Goal: Information Seeking & Learning: Learn about a topic

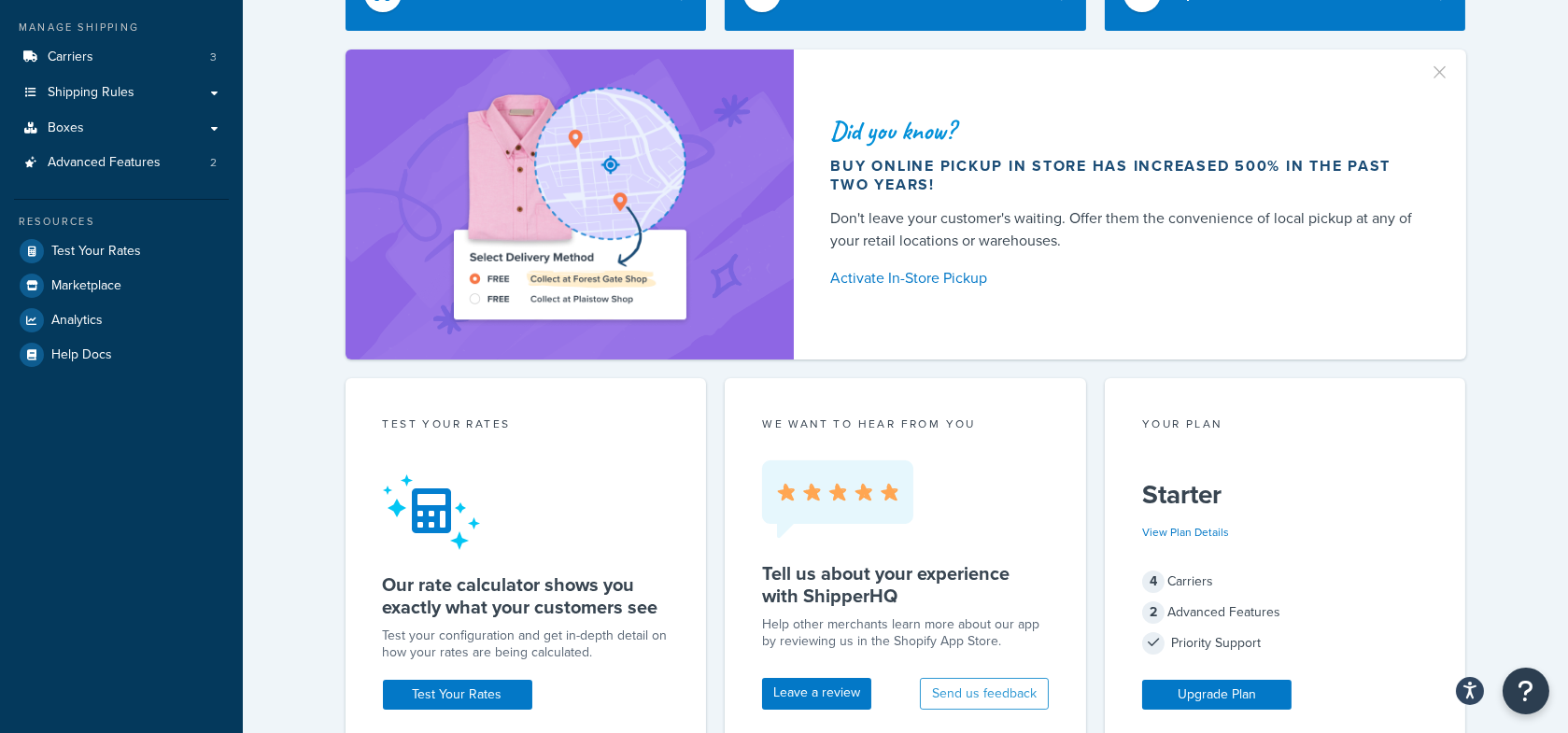
scroll to position [236, 0]
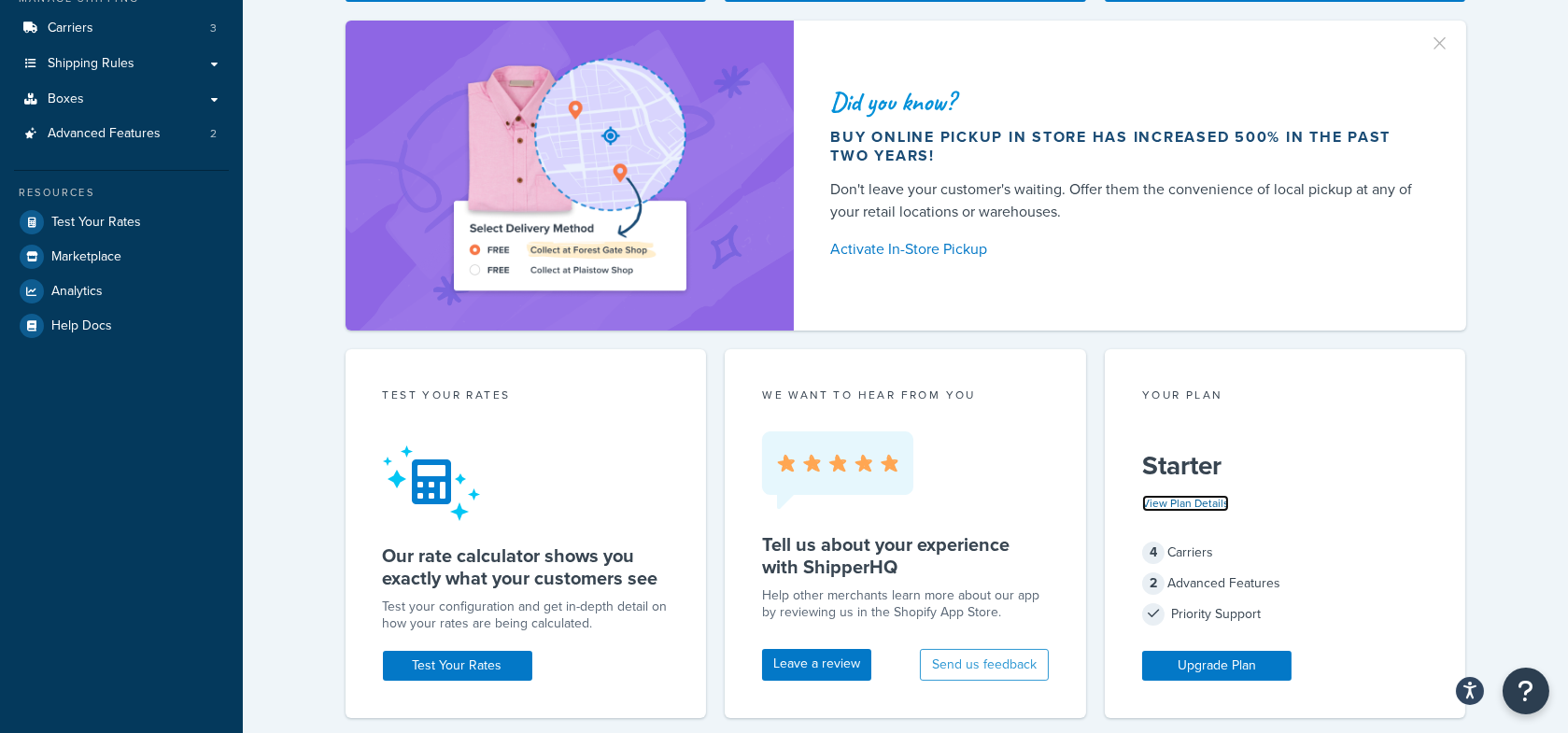
click at [1220, 500] on link "View Plan Details" at bounding box center [1186, 504] width 87 height 17
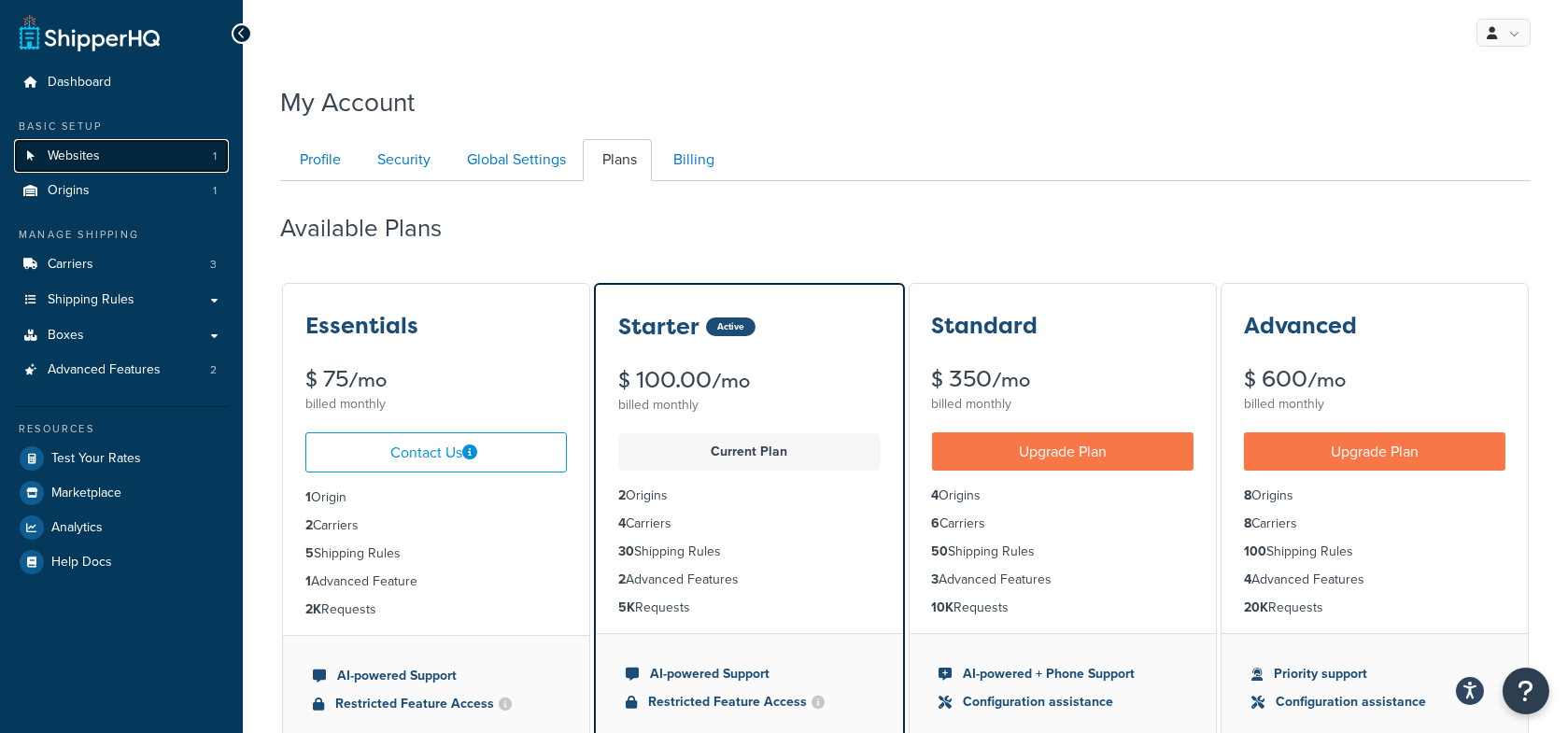
click at [117, 153] on link "Websites 1" at bounding box center [121, 156] width 215 height 35
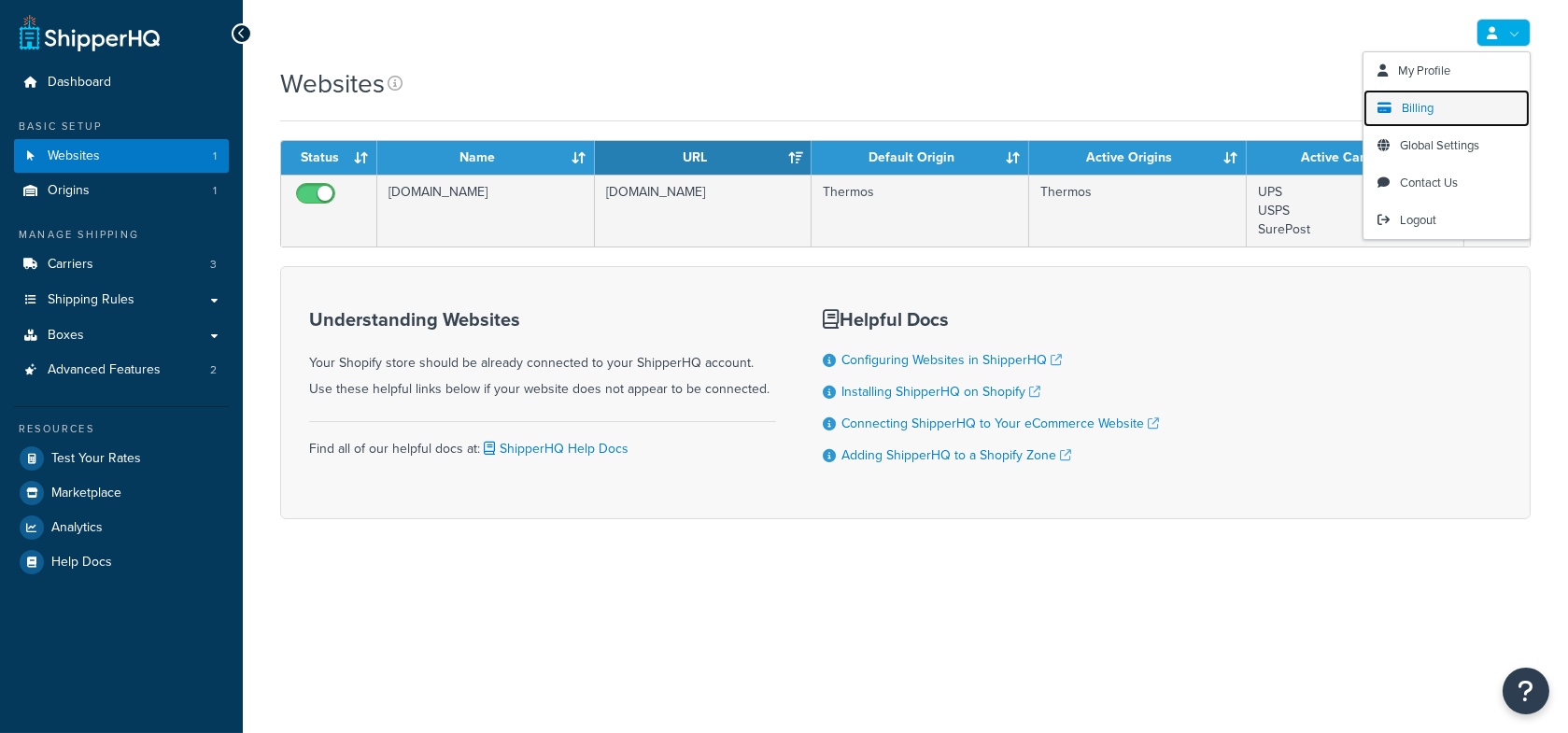
click at [1428, 104] on span "Billing" at bounding box center [1417, 107] width 32 height 18
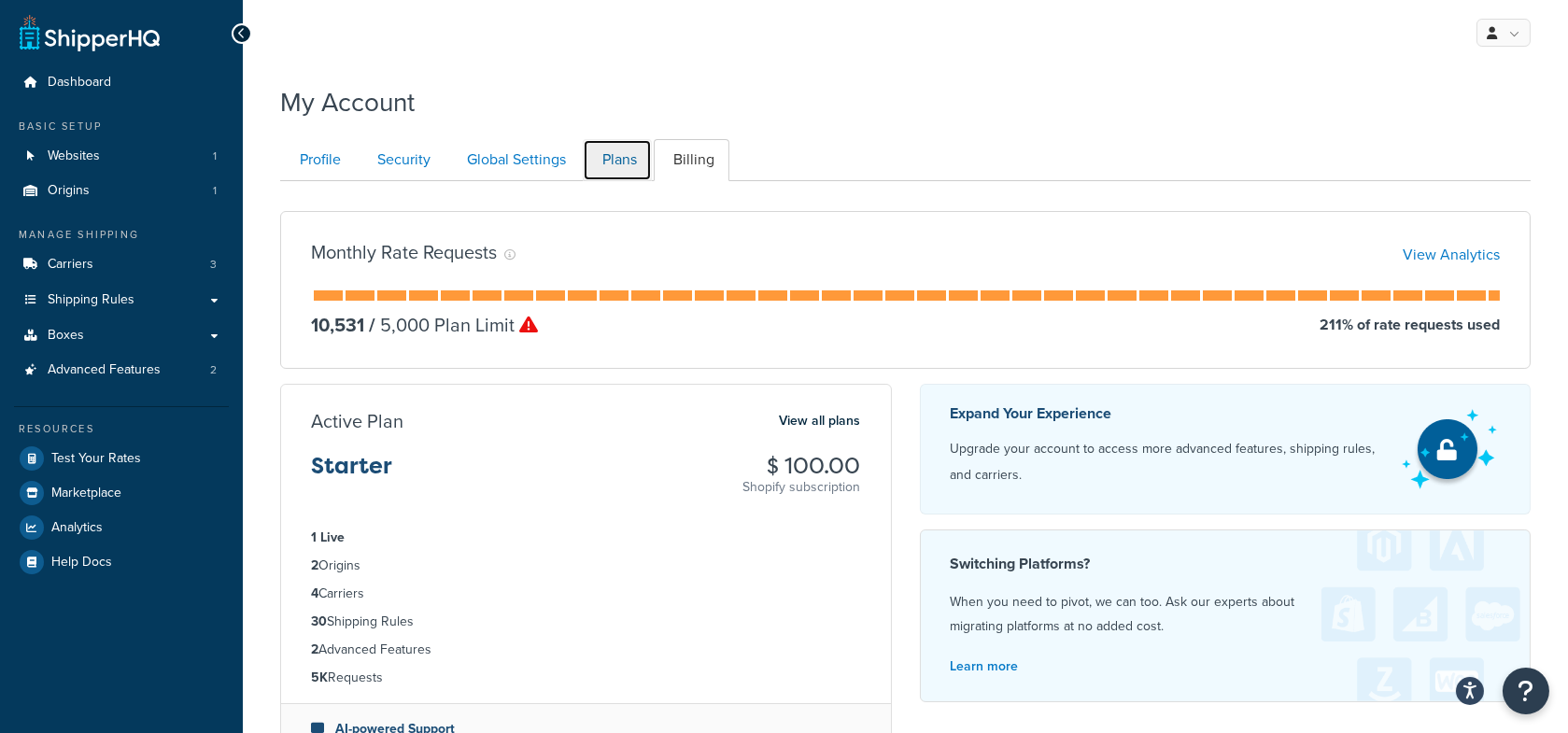
click at [611, 169] on link "Plans" at bounding box center [617, 160] width 69 height 42
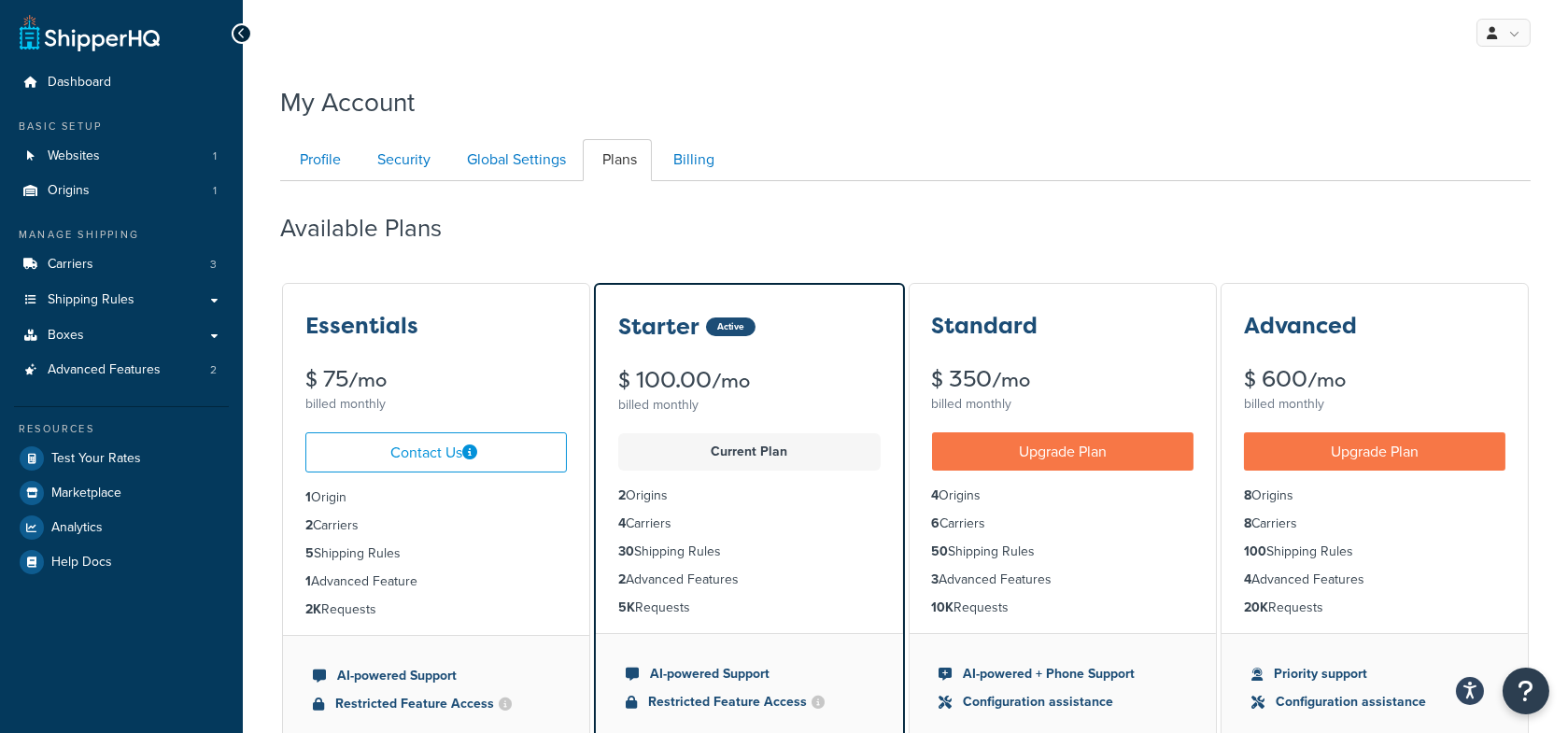
scroll to position [180, 0]
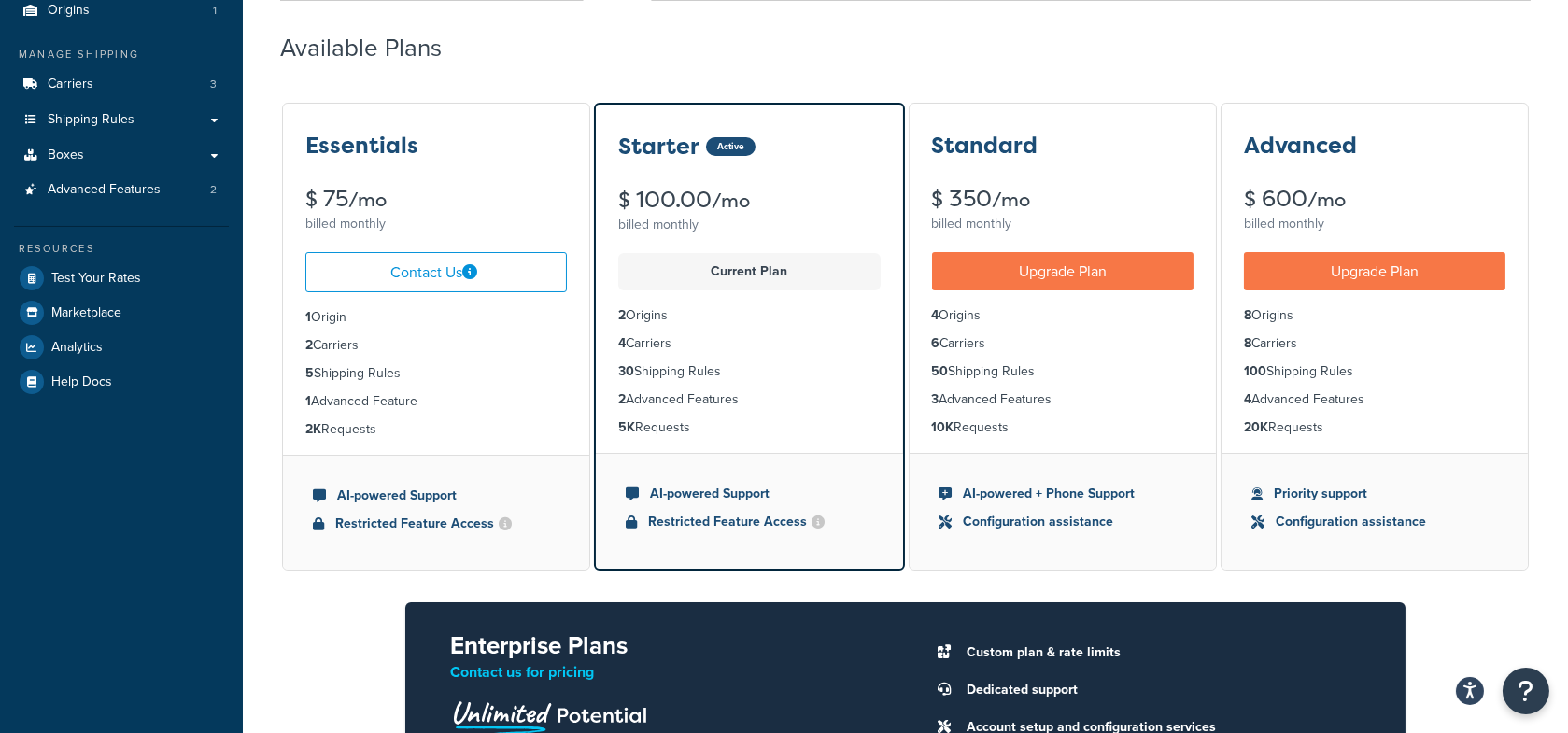
drag, startPoint x: 728, startPoint y: 429, endPoint x: 674, endPoint y: 428, distance: 54.0
click at [635, 421] on li "5K Requests" at bounding box center [749, 428] width 262 height 21
drag, startPoint x: 708, startPoint y: 432, endPoint x: 611, endPoint y: 426, distance: 97.2
click at [612, 429] on ul "2 Origins 4 Carriers 30 Shipping Rules 2 Advanced Features 5K Requests" at bounding box center [749, 371] width 306 height 163
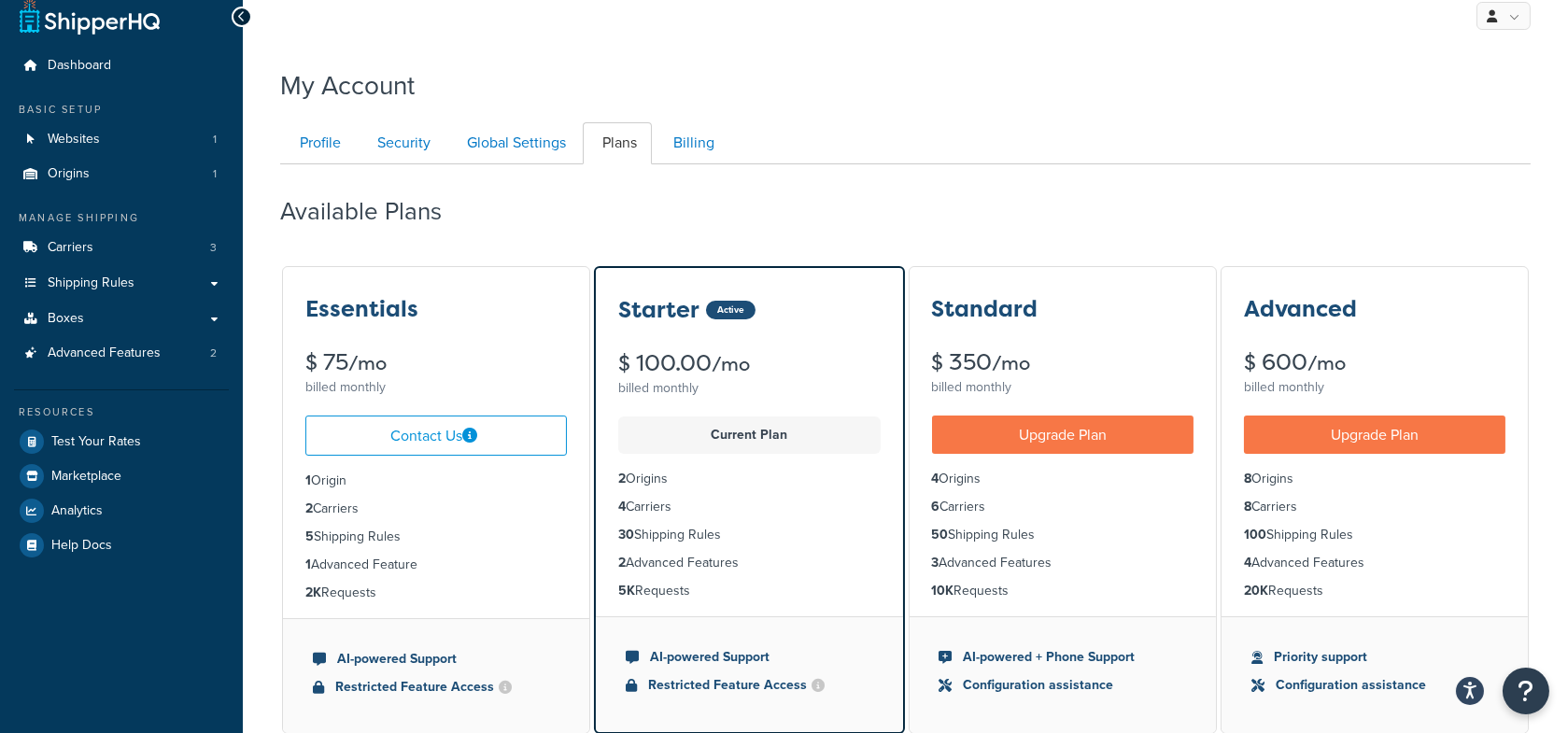
scroll to position [0, 0]
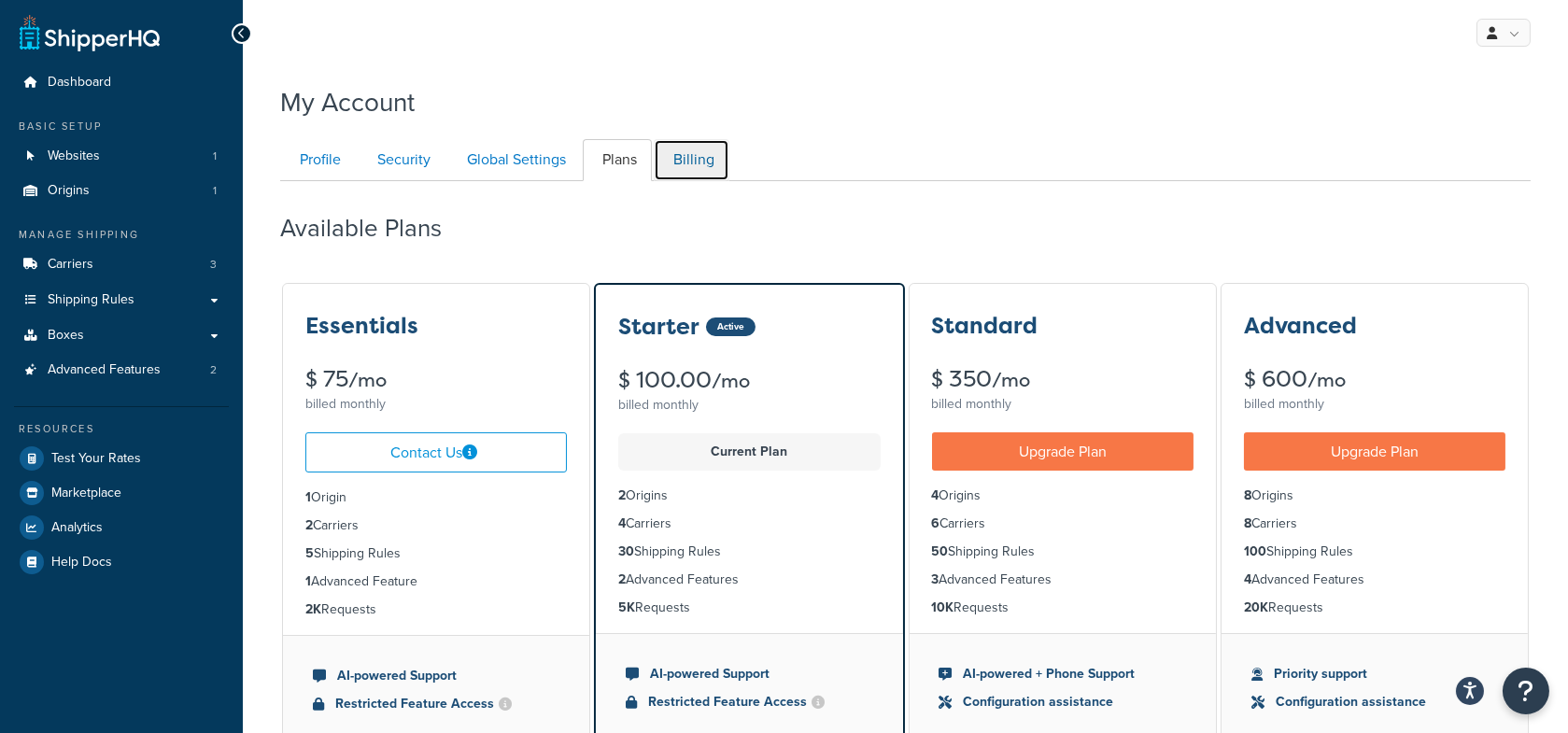
click at [682, 167] on link "Billing" at bounding box center [691, 160] width 75 height 42
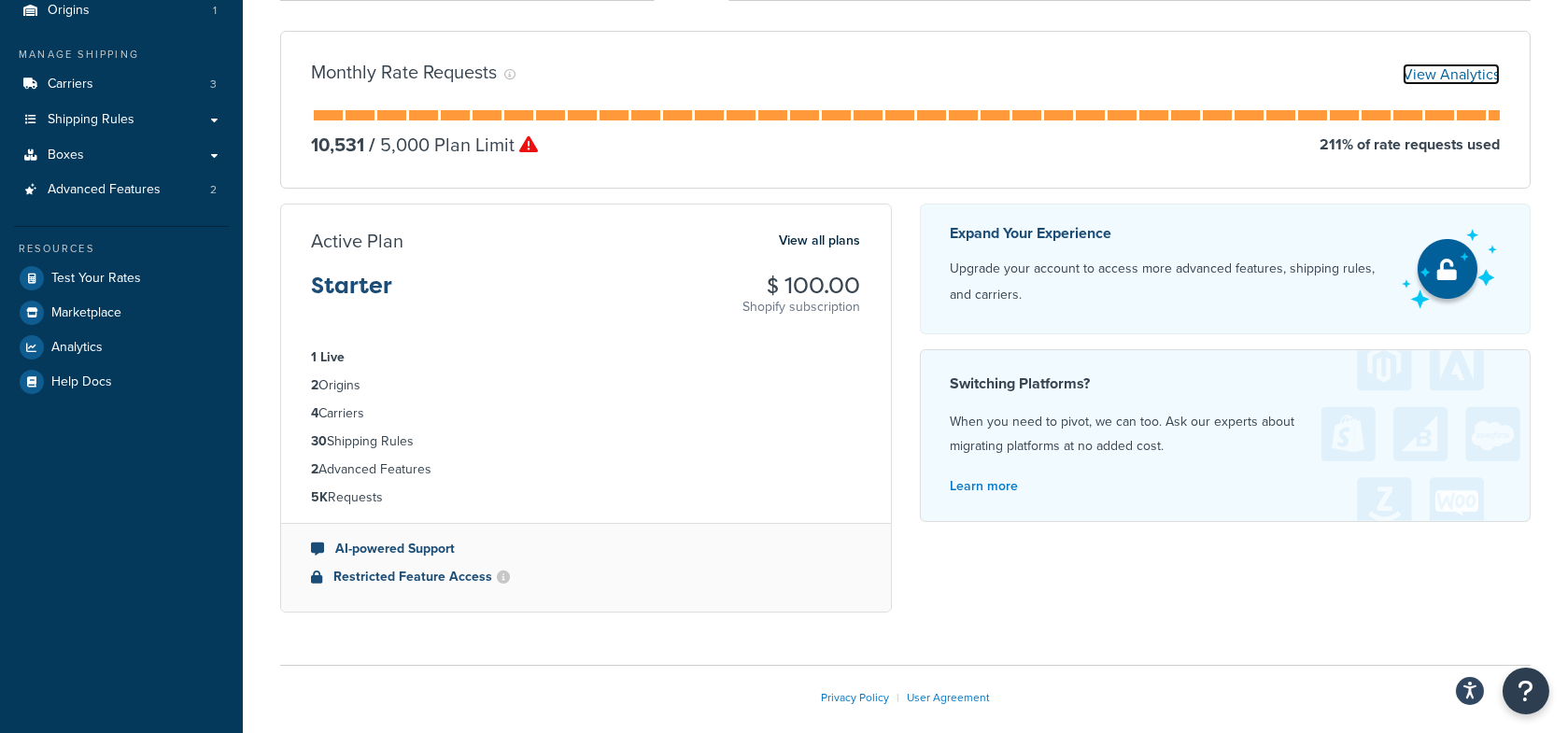
click at [1440, 72] on link "View Analytics" at bounding box center [1450, 73] width 97 height 22
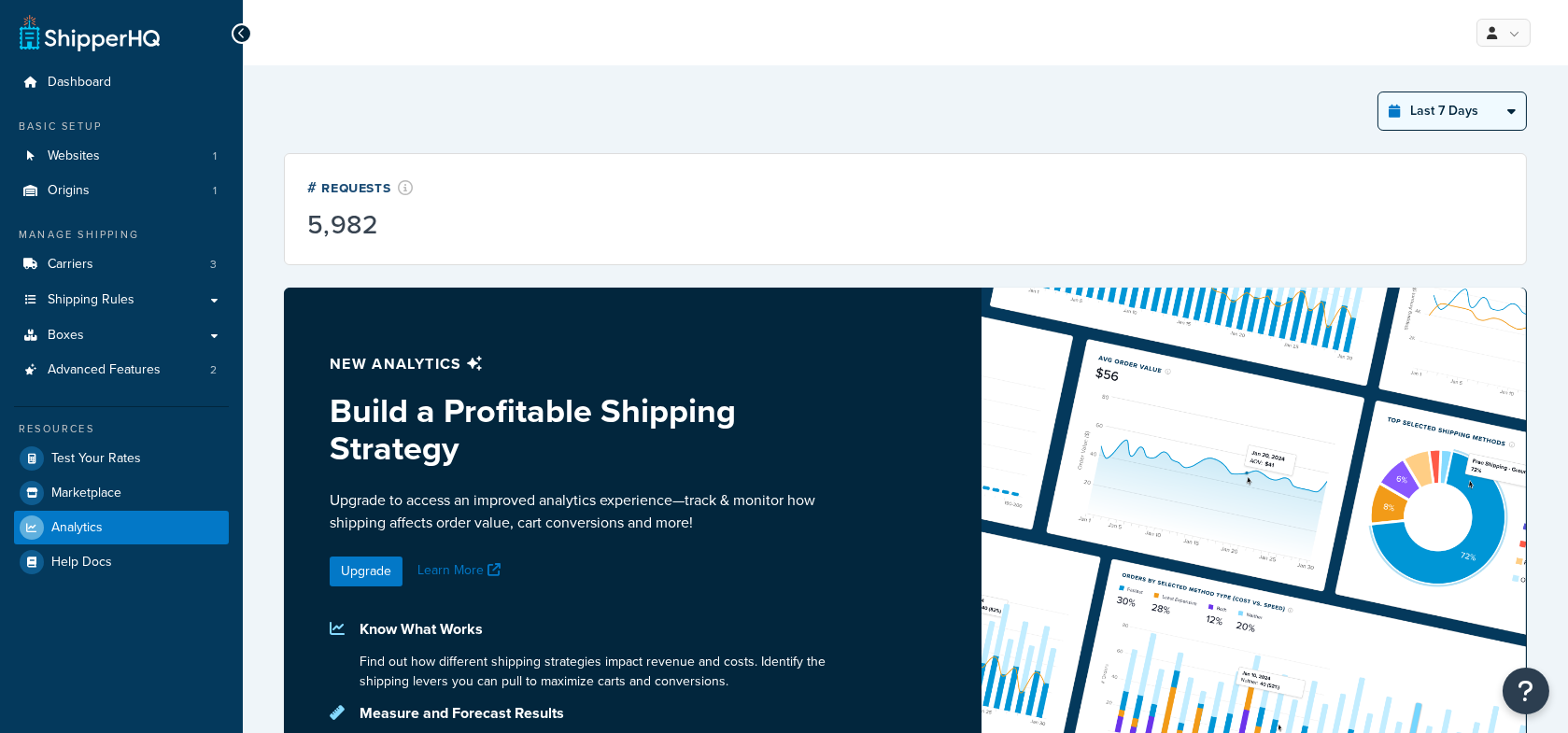
click at [1419, 115] on select "Last 24 Hours Last 7 Days Last 30 Days Last 3 Months Last 6 Months Last 12 Mont…" at bounding box center [1452, 111] width 148 height 38
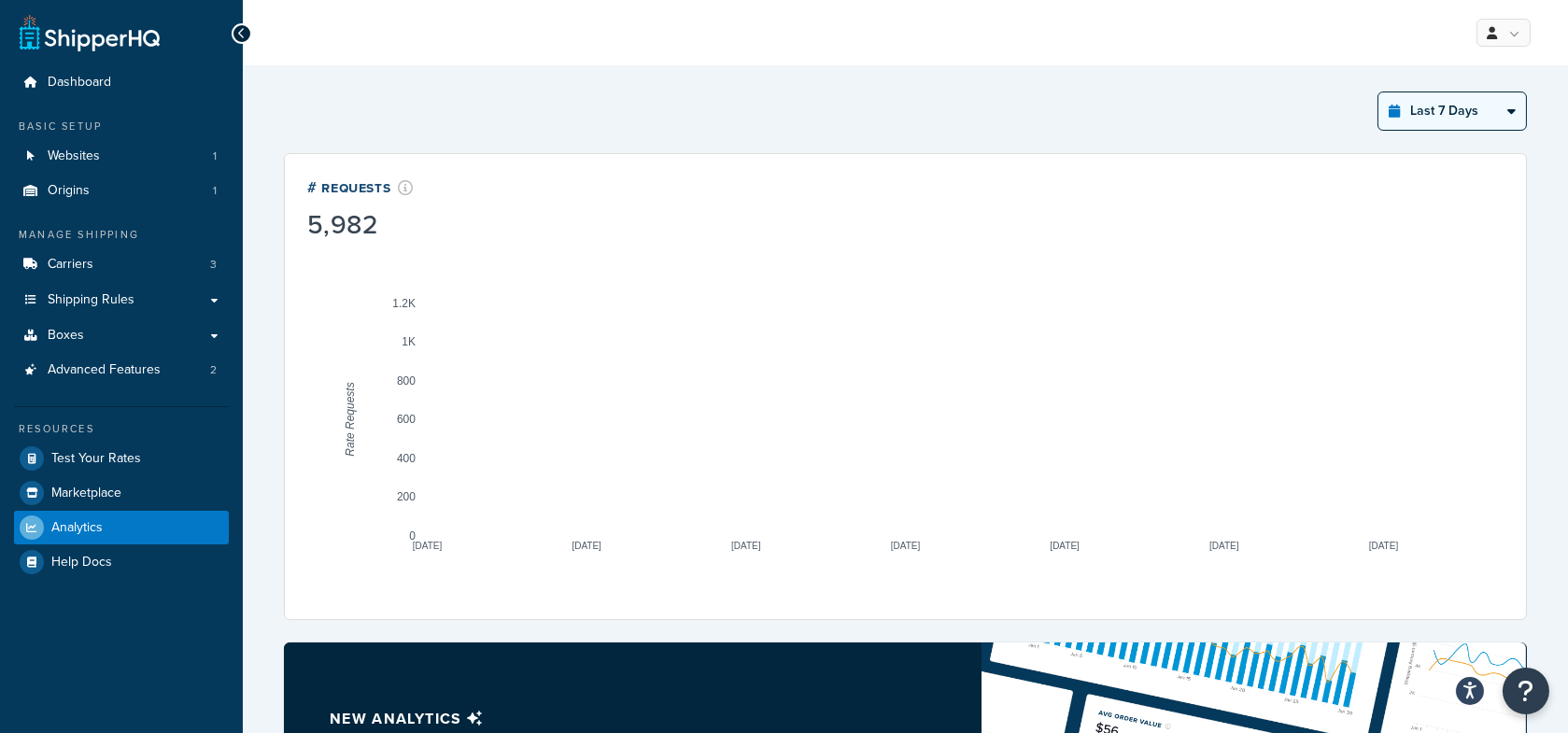
select select "last_year"
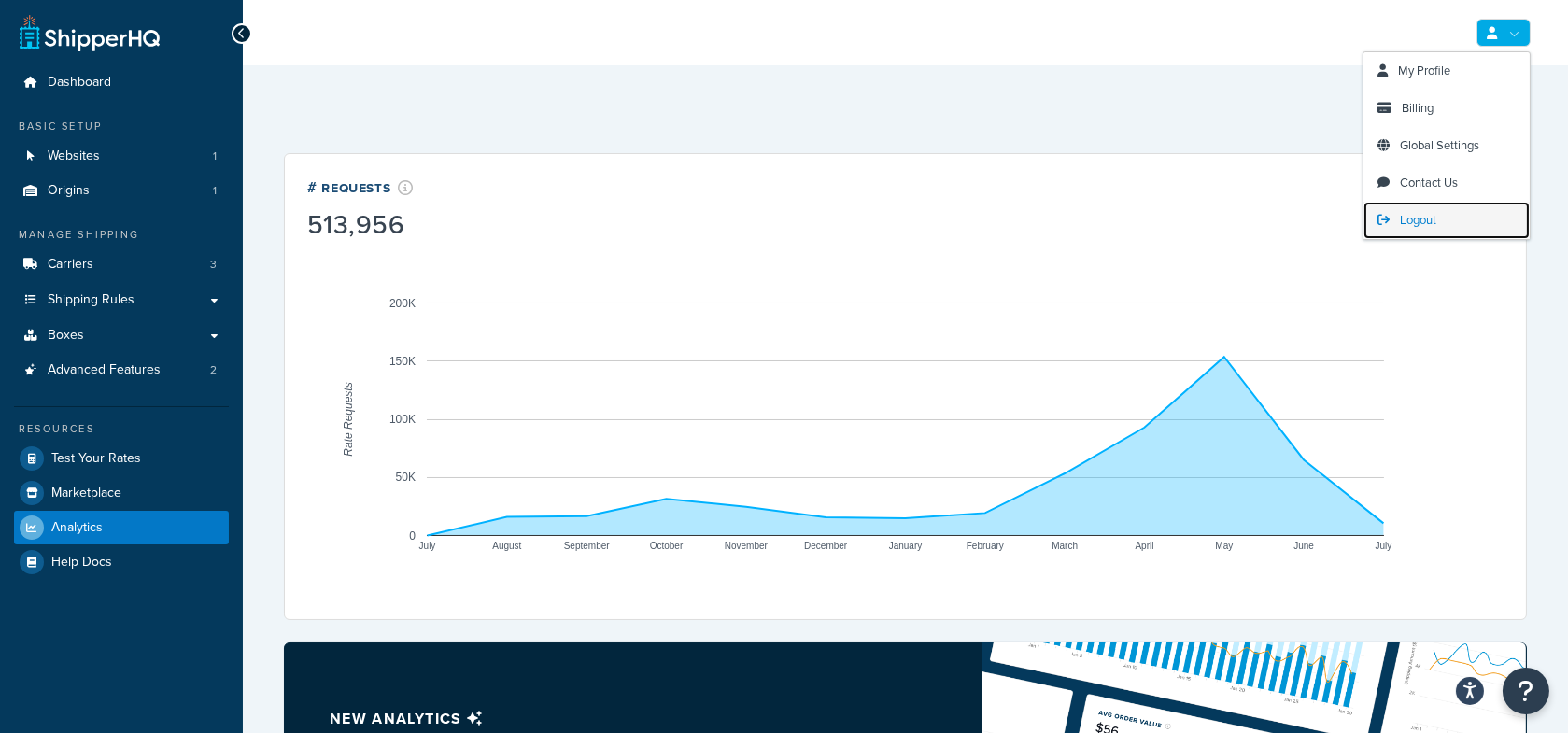
click at [1424, 234] on link "Logout" at bounding box center [1447, 220] width 166 height 38
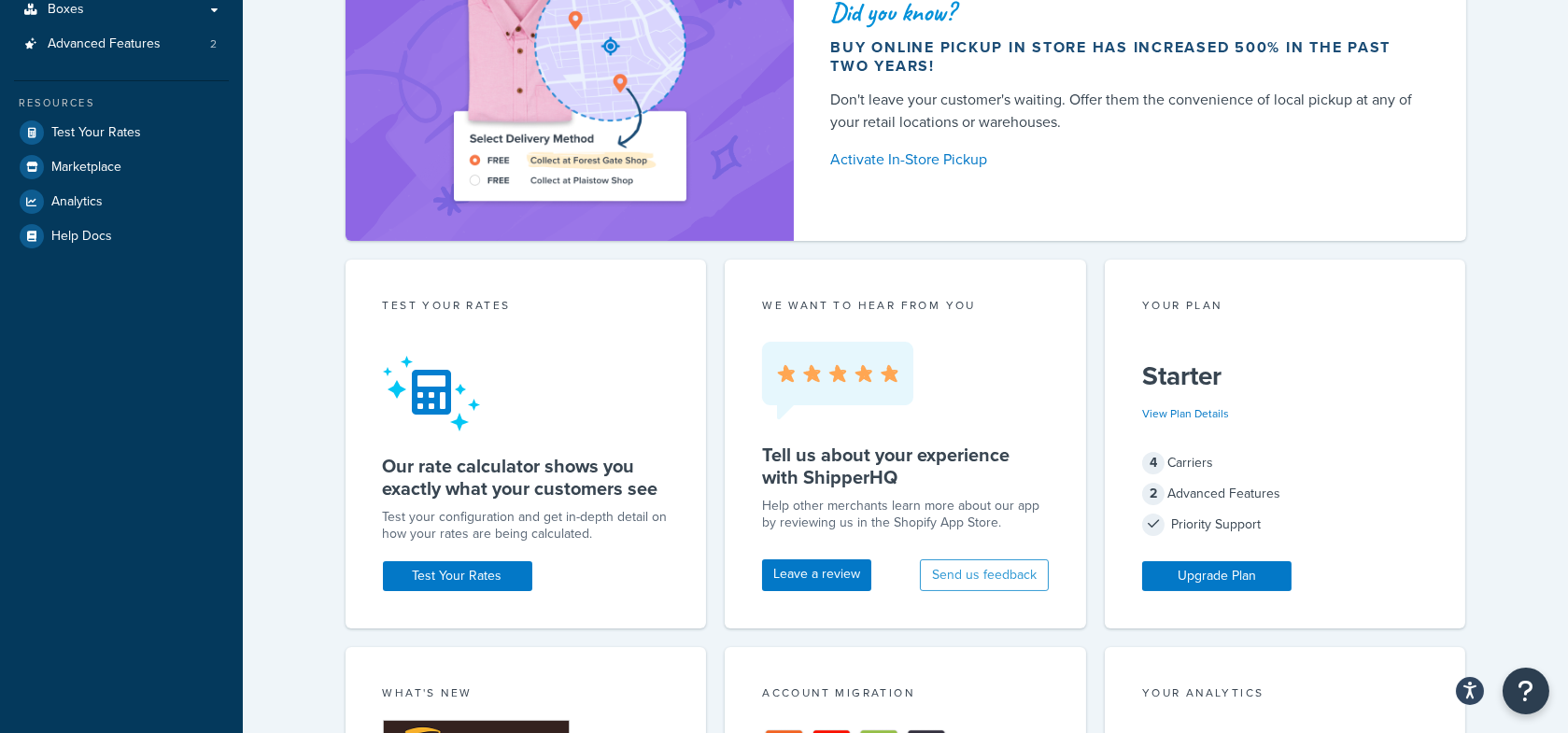
scroll to position [328, 0]
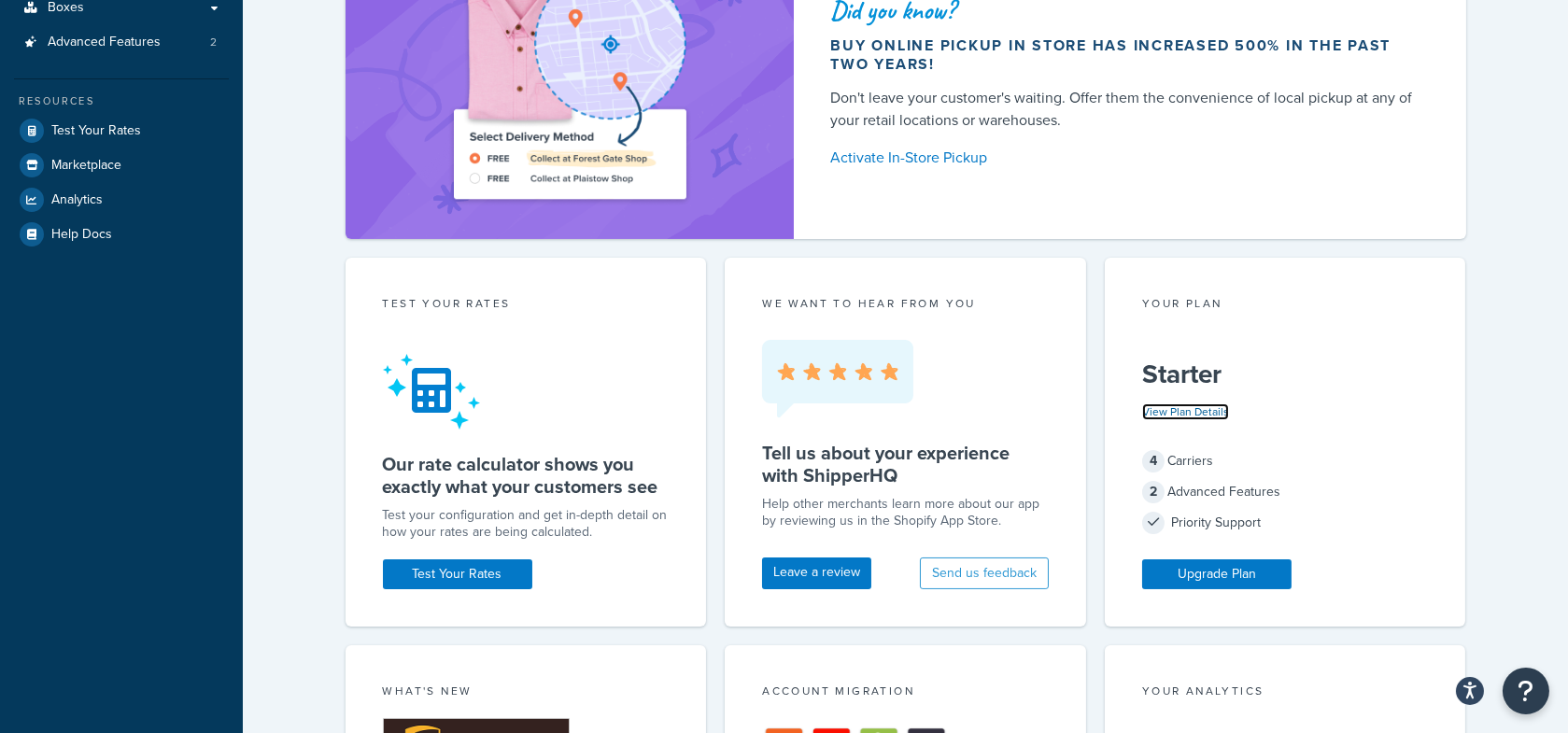
click at [1203, 409] on link "View Plan Details" at bounding box center [1186, 412] width 87 height 17
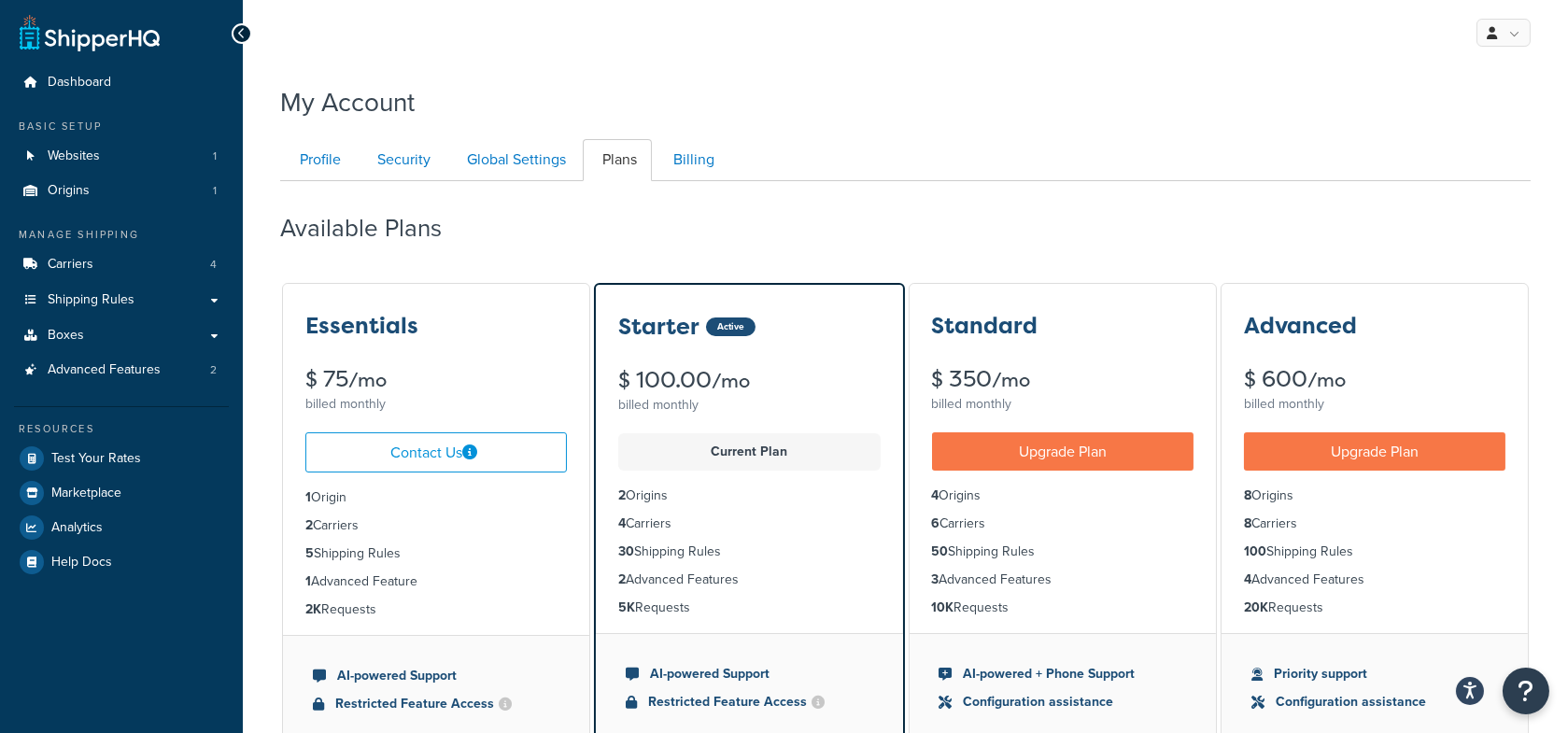
drag, startPoint x: 1317, startPoint y: 610, endPoint x: 1235, endPoint y: 612, distance: 82.0
click at [1236, 612] on ul "8 Origins 8 Carriers 100 Shipping Rules 4 Advanced Features 20K Requests" at bounding box center [1374, 552] width 306 height 163
click at [687, 163] on link "Billing" at bounding box center [691, 160] width 75 height 42
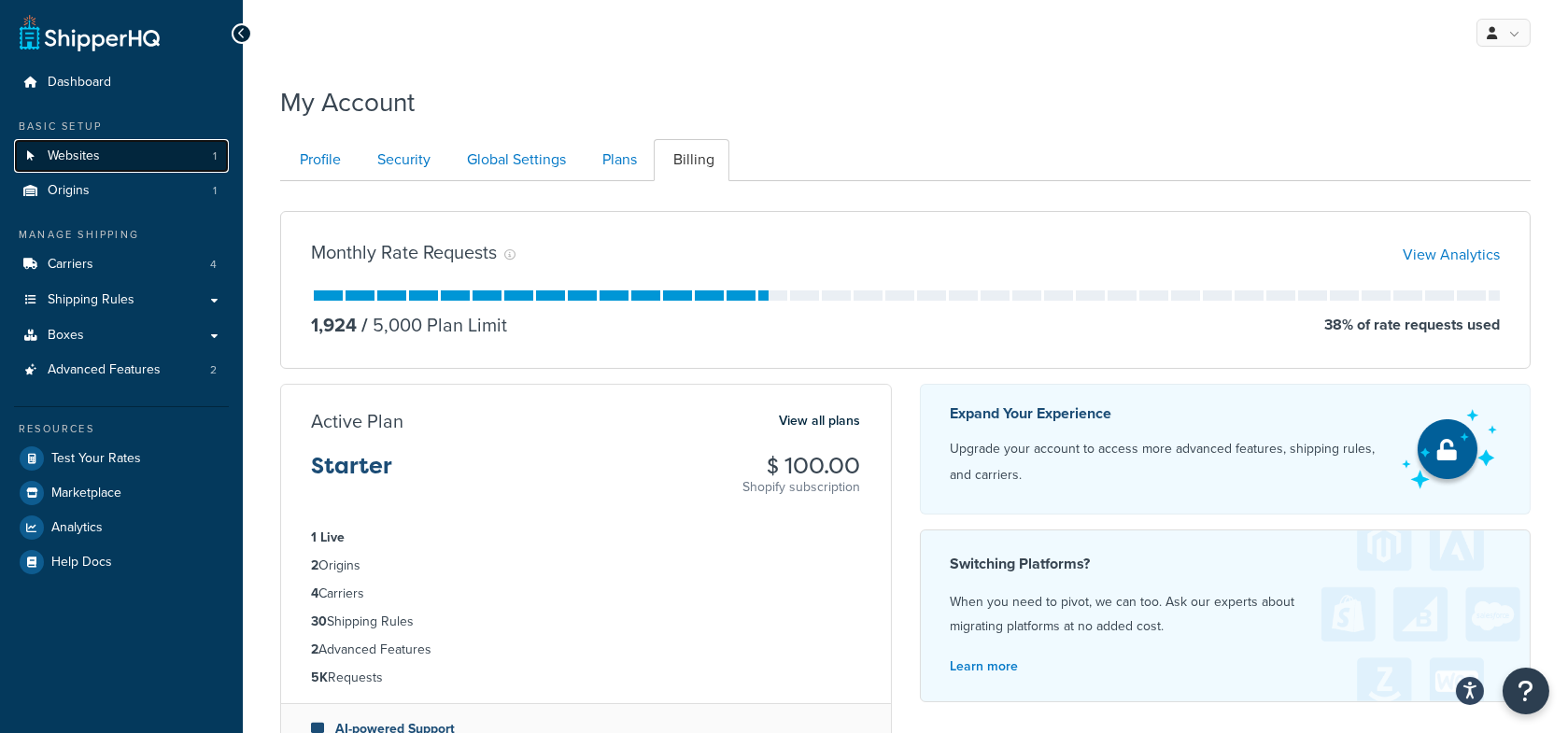
click at [147, 145] on link "Websites 1" at bounding box center [121, 156] width 215 height 35
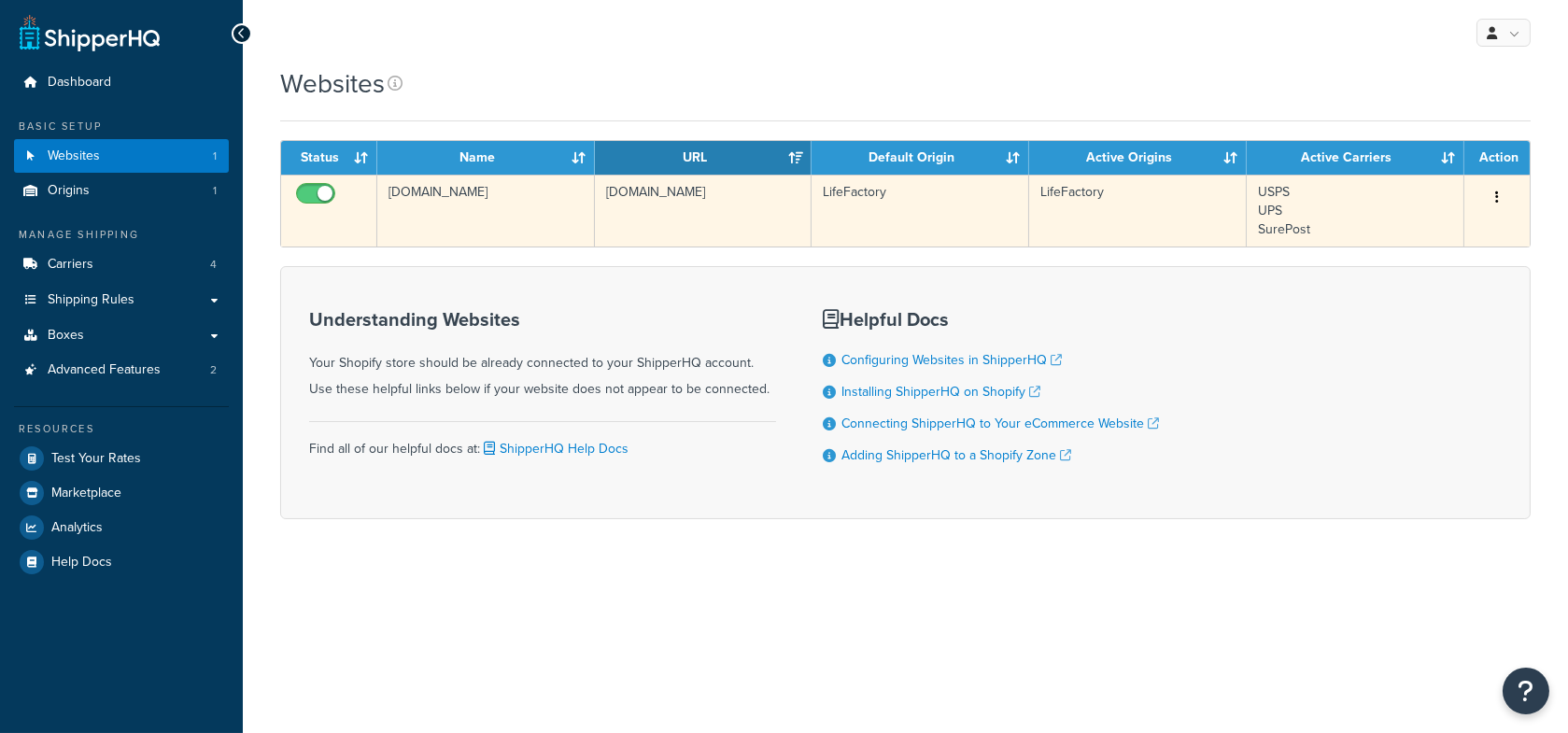
click at [609, 228] on td "[DOMAIN_NAME]" at bounding box center [703, 210] width 218 height 72
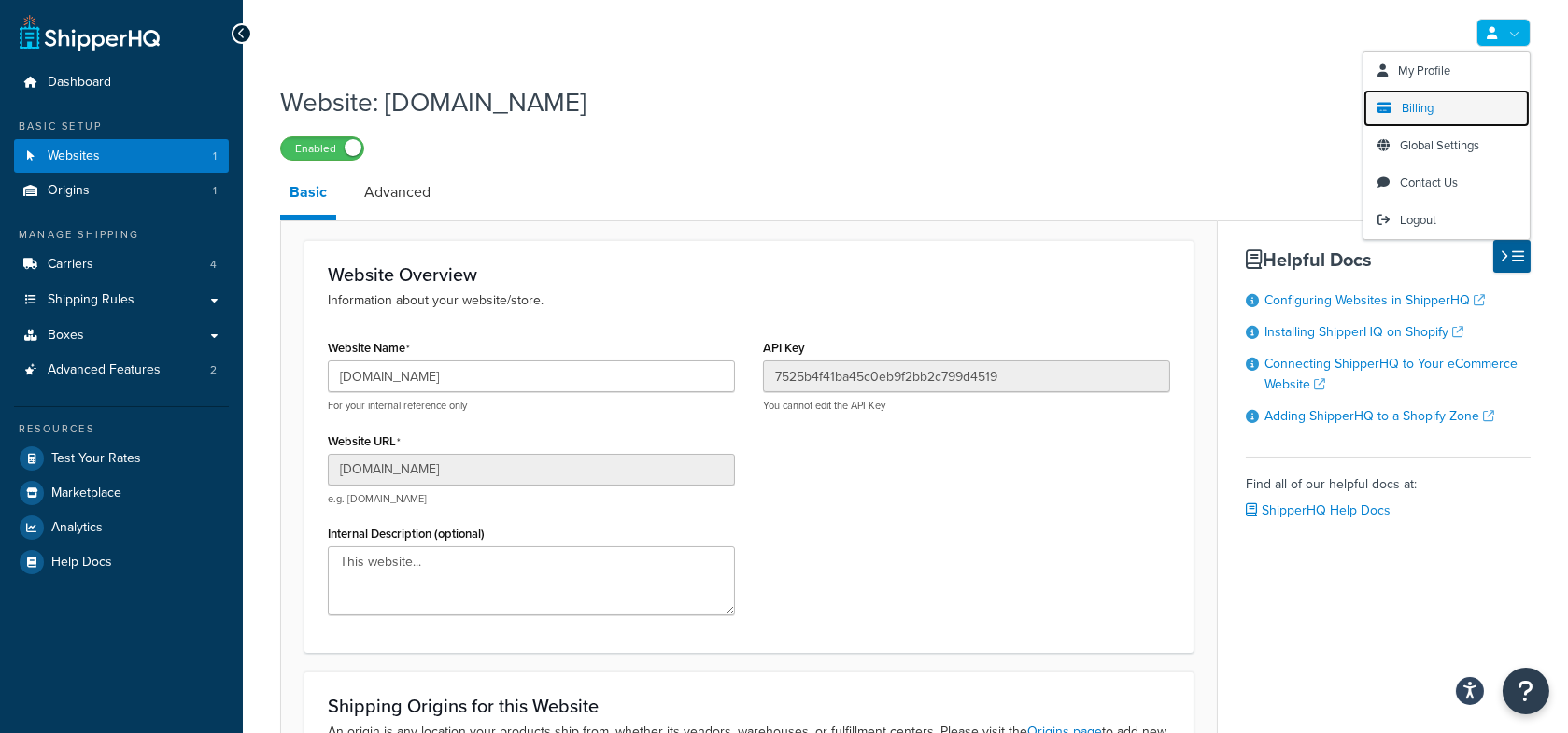
click at [1447, 98] on link "Billing" at bounding box center [1447, 108] width 166 height 38
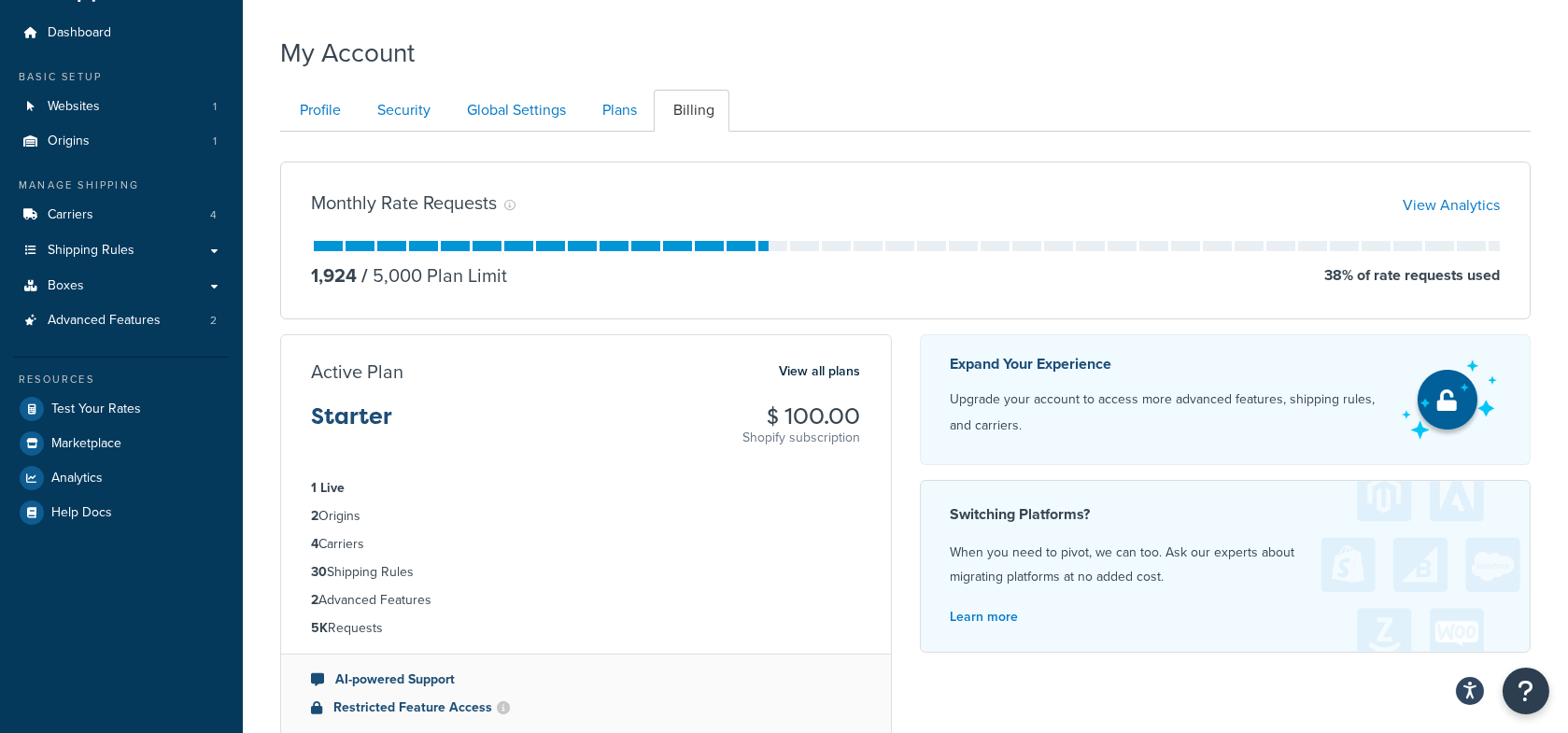
scroll to position [51, 0]
click at [623, 121] on link "Plans" at bounding box center [617, 109] width 69 height 42
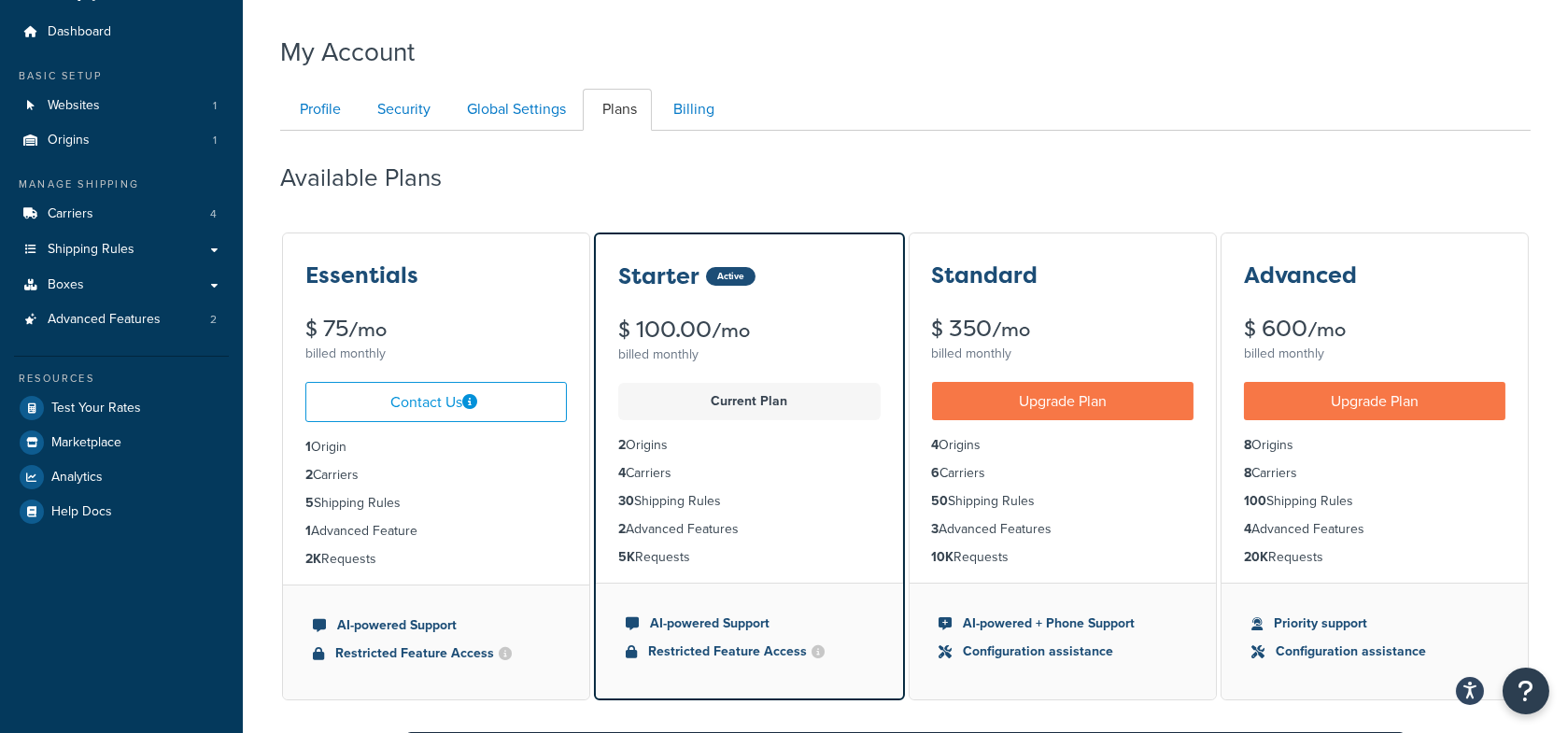
scroll to position [180, 0]
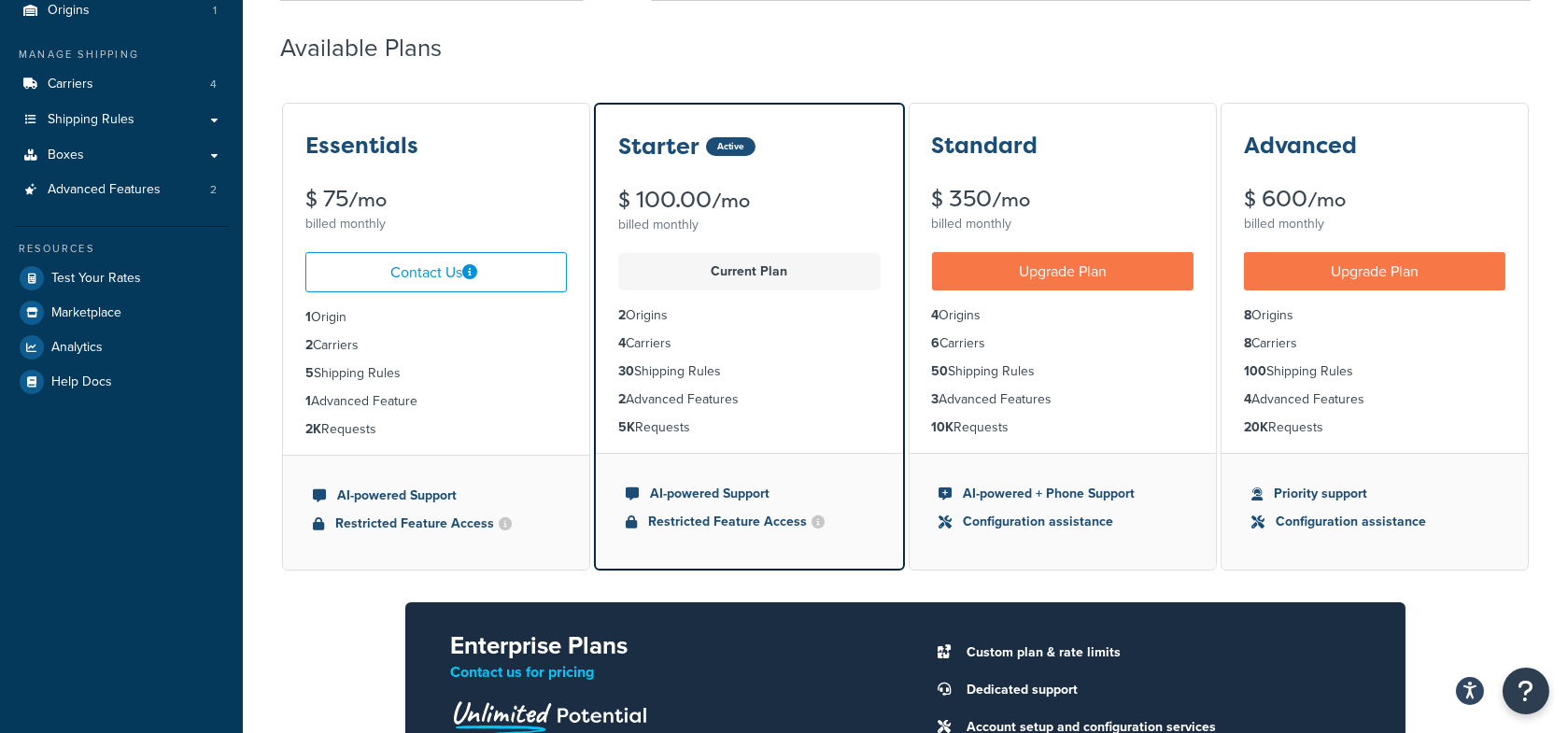
drag, startPoint x: 718, startPoint y: 422, endPoint x: 615, endPoint y: 425, distance: 103.0
click at [615, 425] on ul "2 Origins 4 Carriers 30 Shipping Rules 2 Advanced Features 5K Requests" at bounding box center [749, 371] width 306 height 163
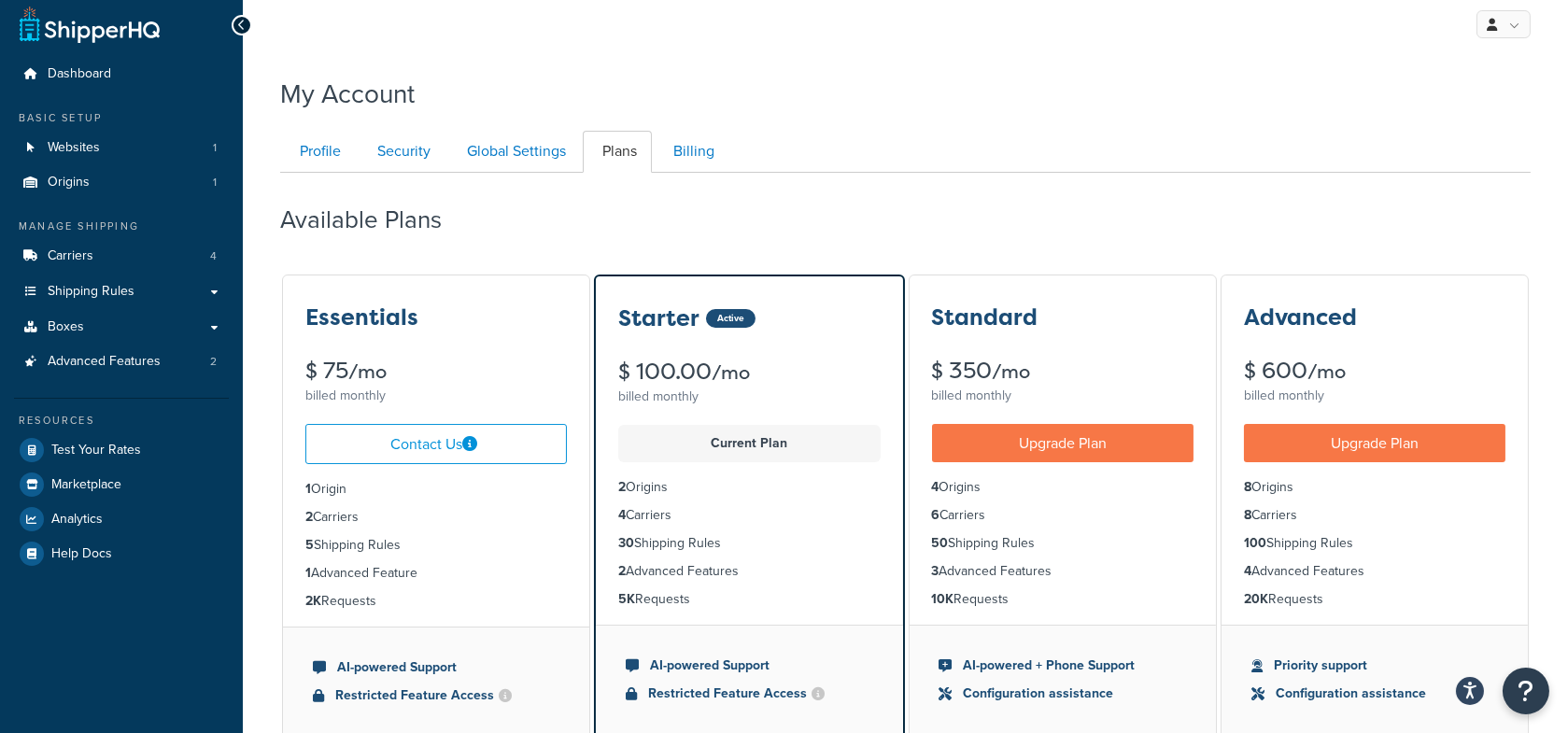
scroll to position [0, 0]
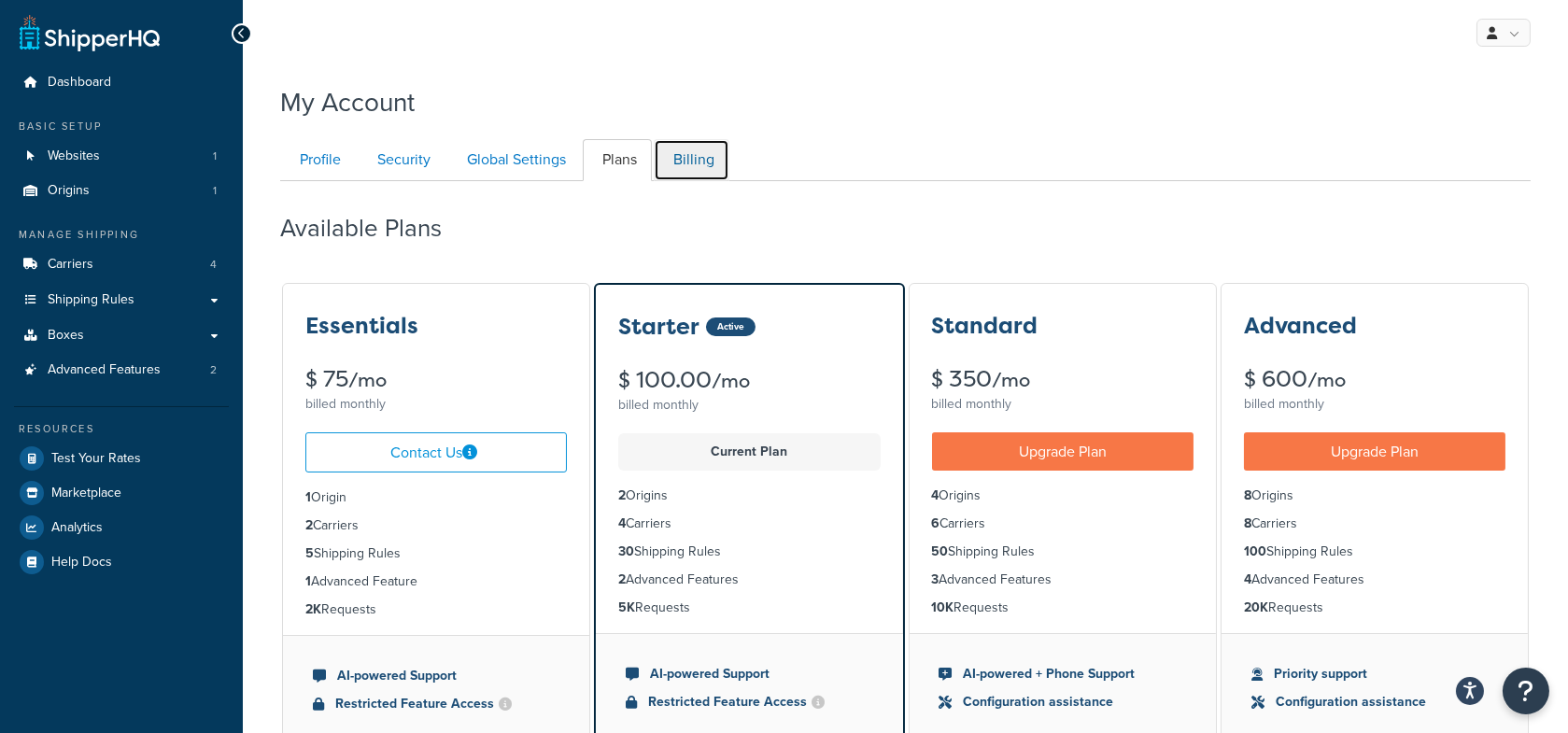
click at [687, 171] on link "Billing" at bounding box center [691, 160] width 75 height 42
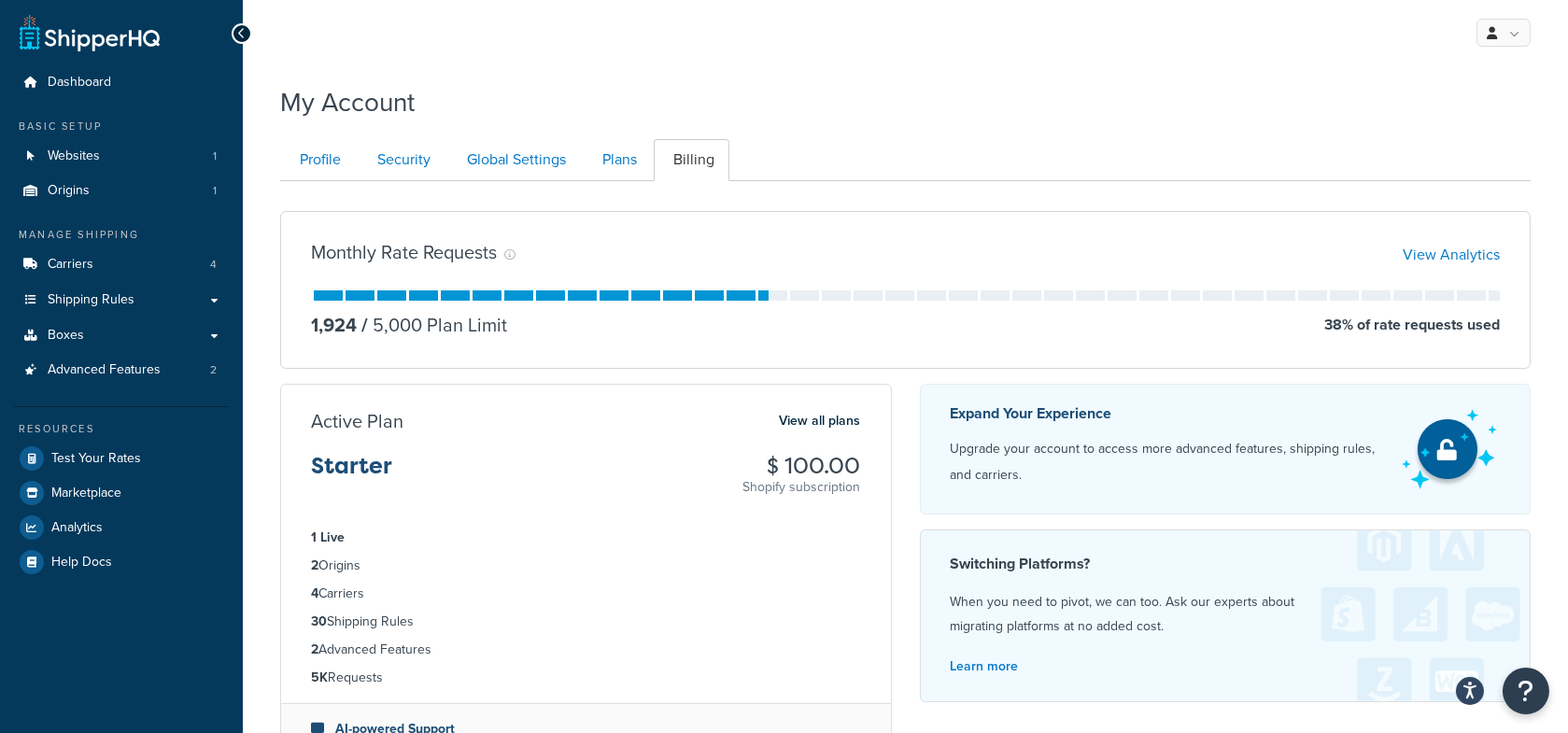
scroll to position [180, 0]
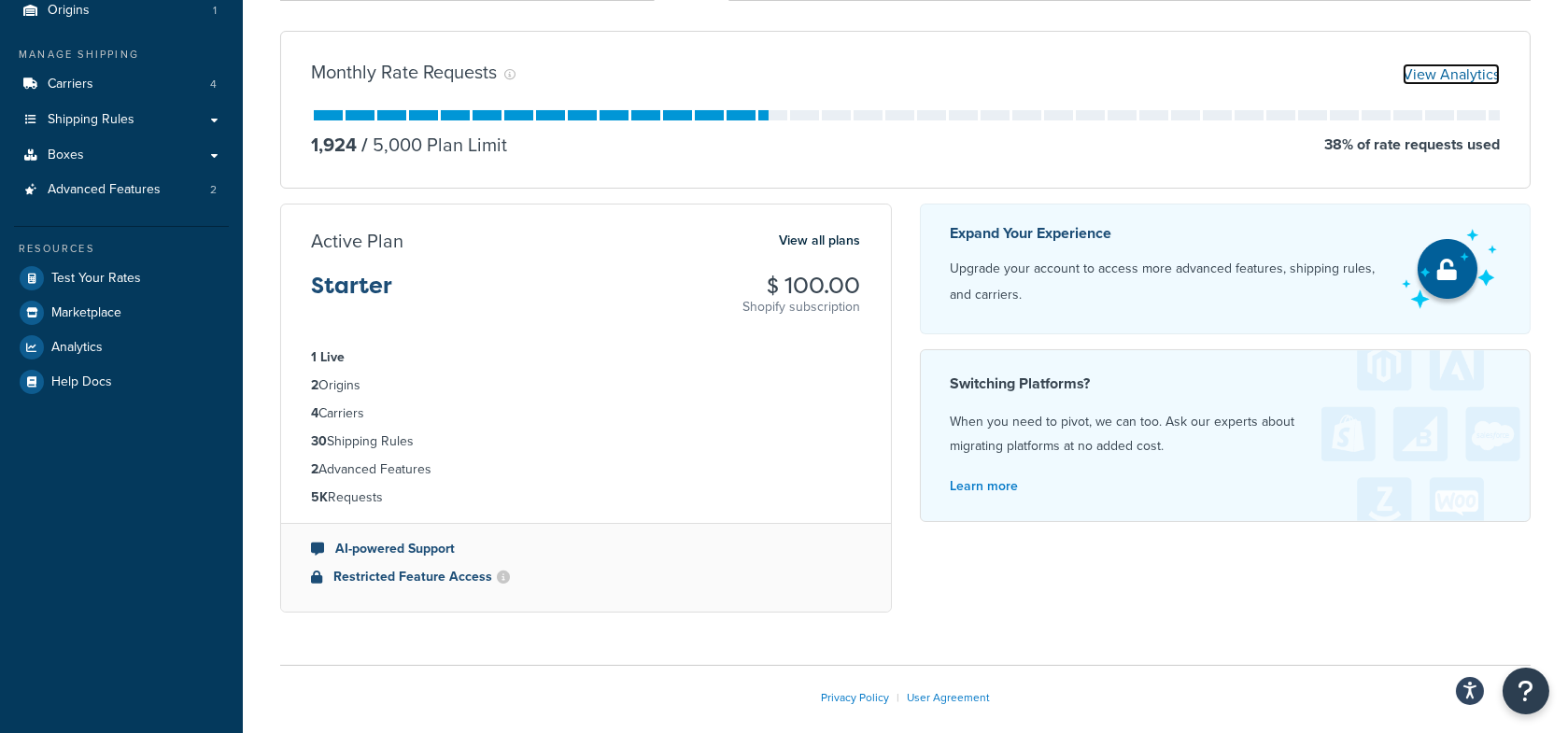
click at [1435, 74] on link "View Analytics" at bounding box center [1450, 73] width 97 height 22
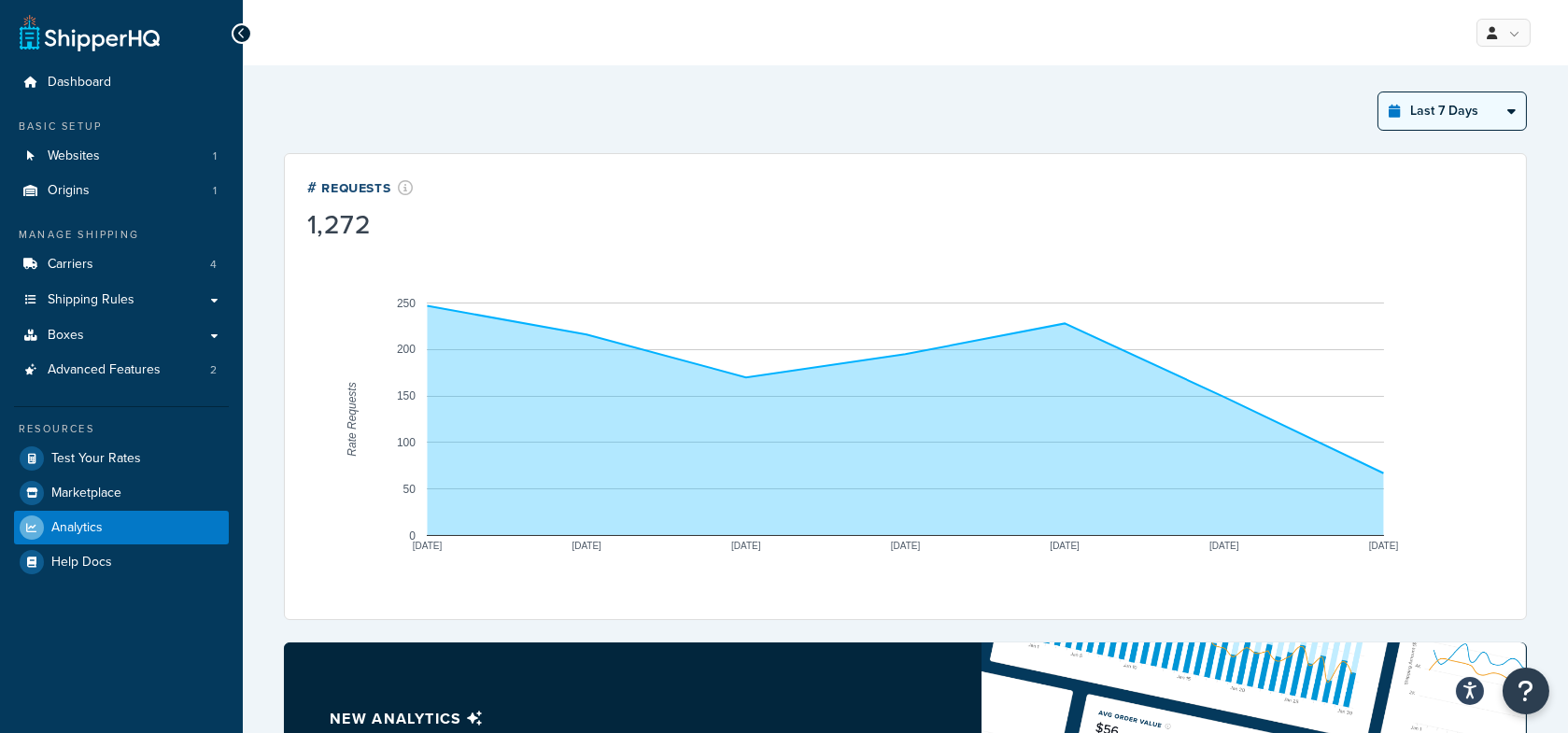
click at [1482, 108] on select "Last 24 Hours Last 7 Days Last 30 Days Last 3 Months Last 6 Months Last 12 Mont…" at bounding box center [1452, 111] width 148 height 38
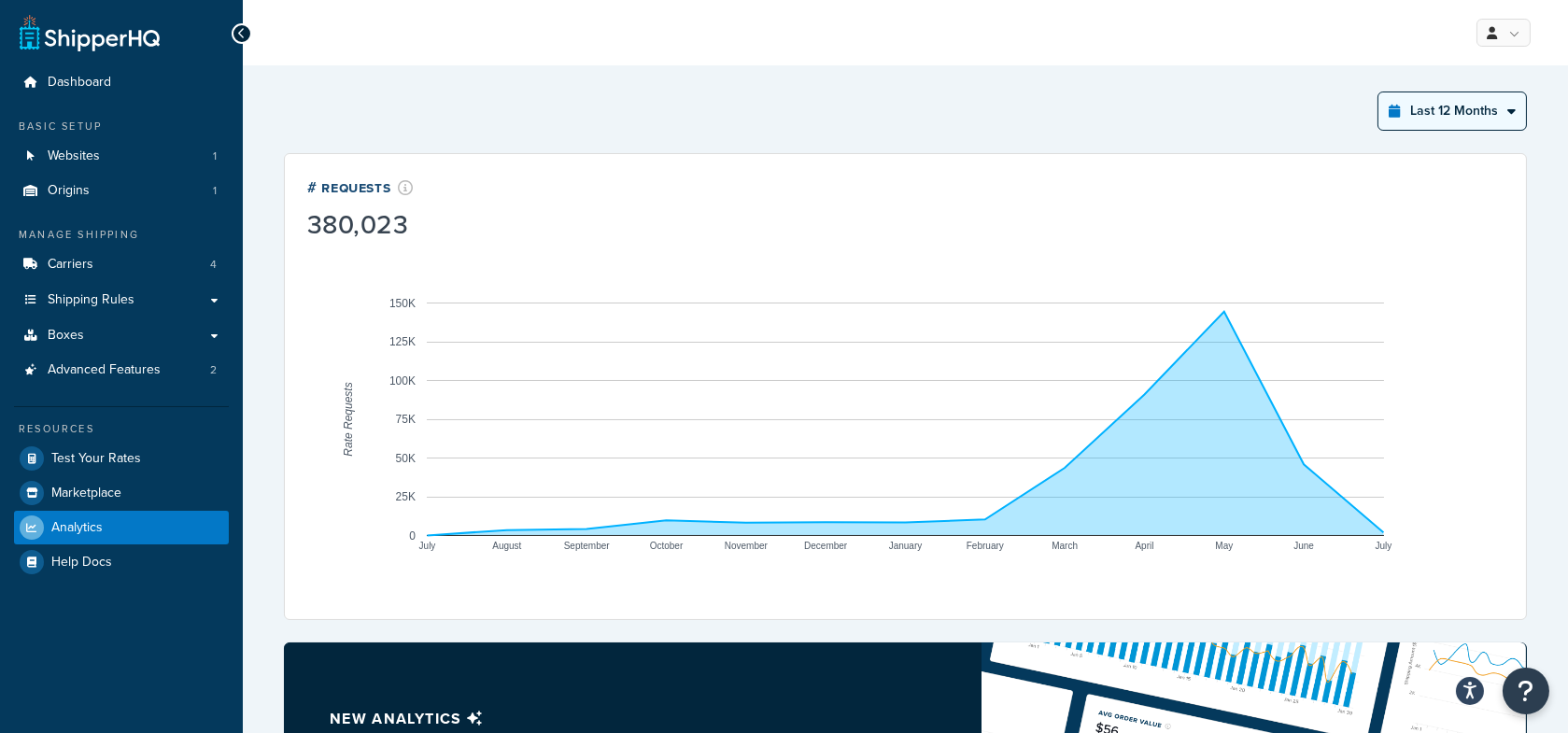
click at [1465, 113] on select "Last 24 Hours Last 7 Days Last 30 Days Last 3 Months Last 6 Months Last 12 Mont…" at bounding box center [1452, 111] width 148 height 38
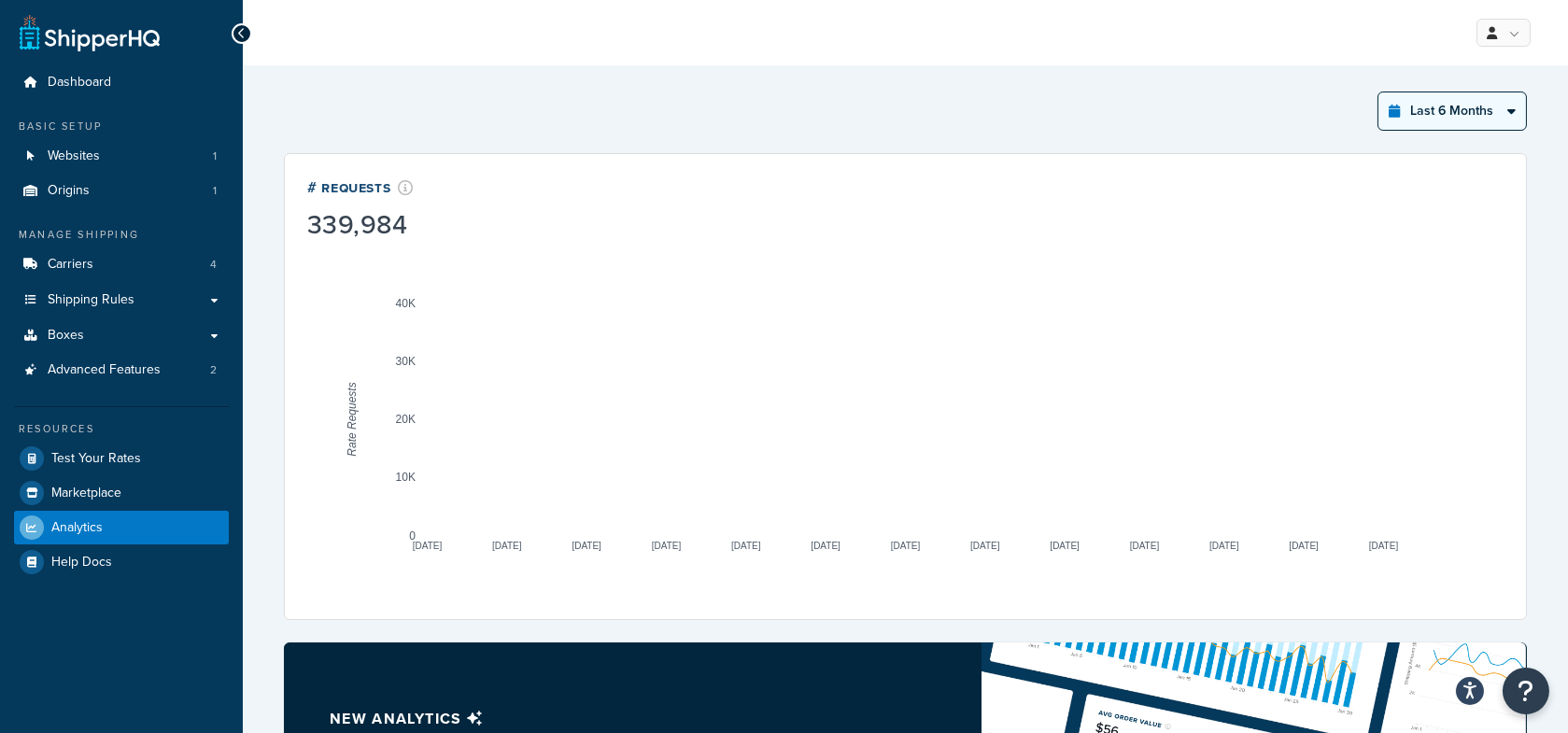
click at [1415, 127] on select "Last 24 Hours Last 7 Days Last 30 Days Last 3 Months Last 6 Months Last 12 Mont…" at bounding box center [1452, 111] width 148 height 38
click at [1412, 113] on select "Last 24 Hours Last 7 Days Last 30 Days Last 3 Months Last 6 Months Last 12 Mont…" at bounding box center [1452, 111] width 148 height 38
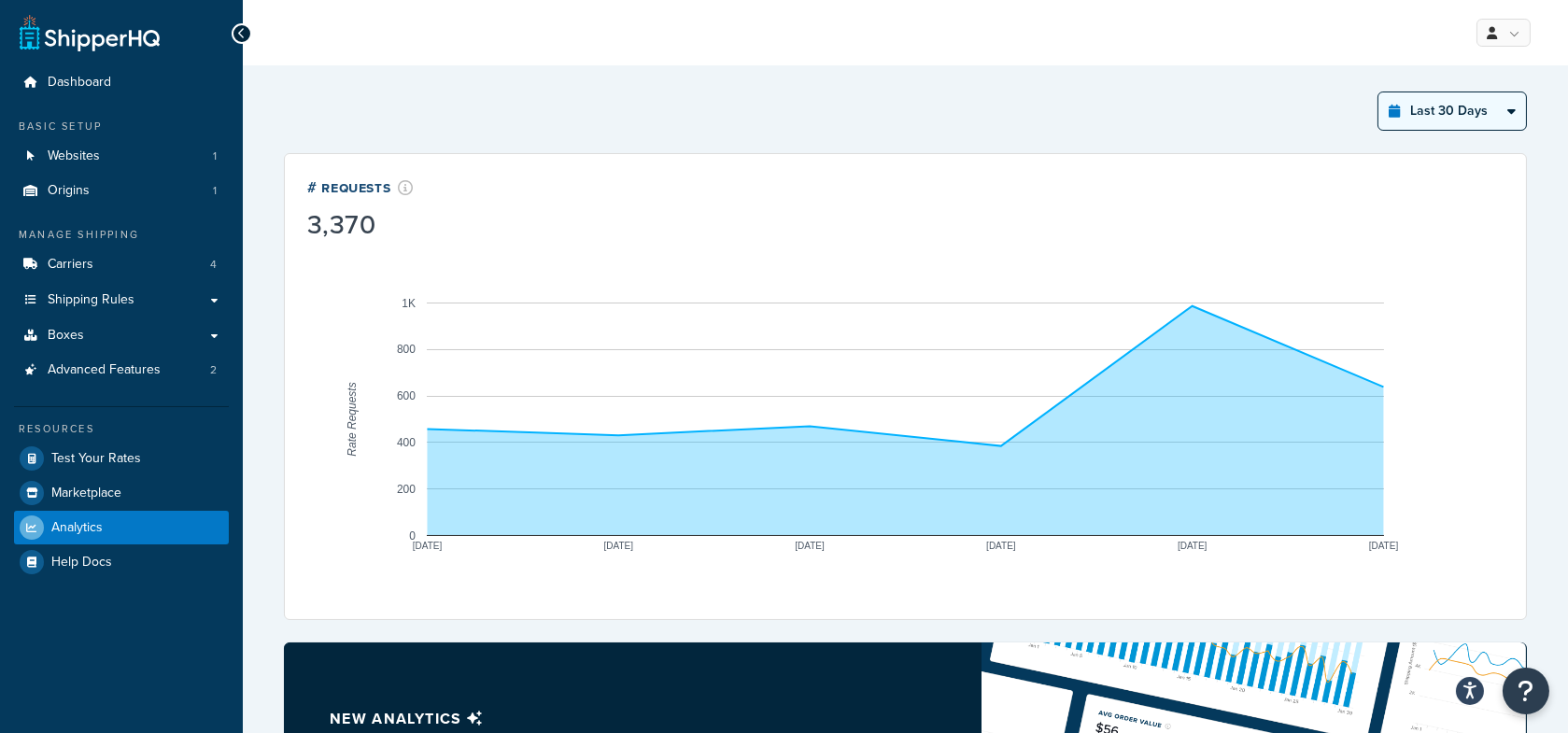
select select "last_year"
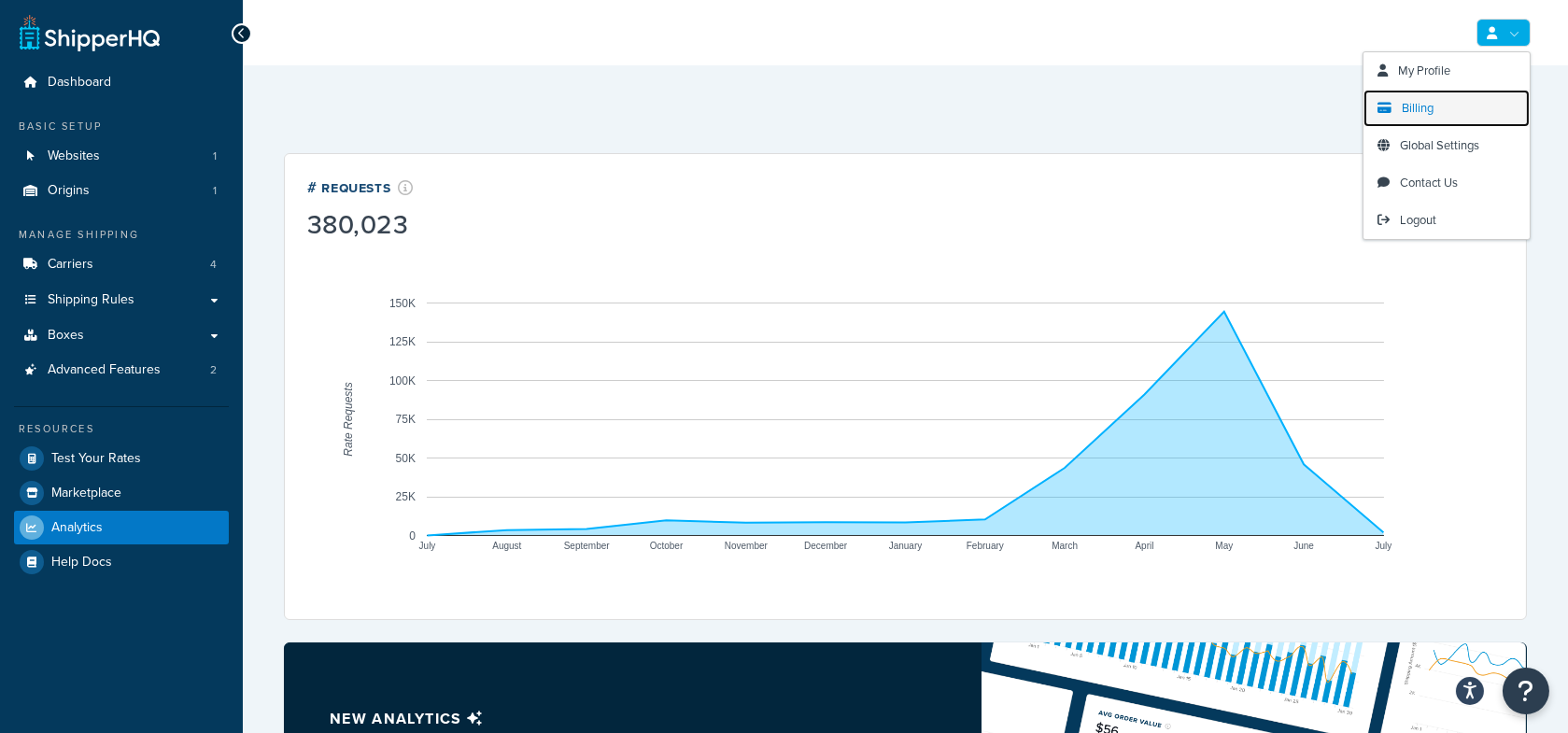
click at [1419, 102] on span "Billing" at bounding box center [1417, 107] width 32 height 18
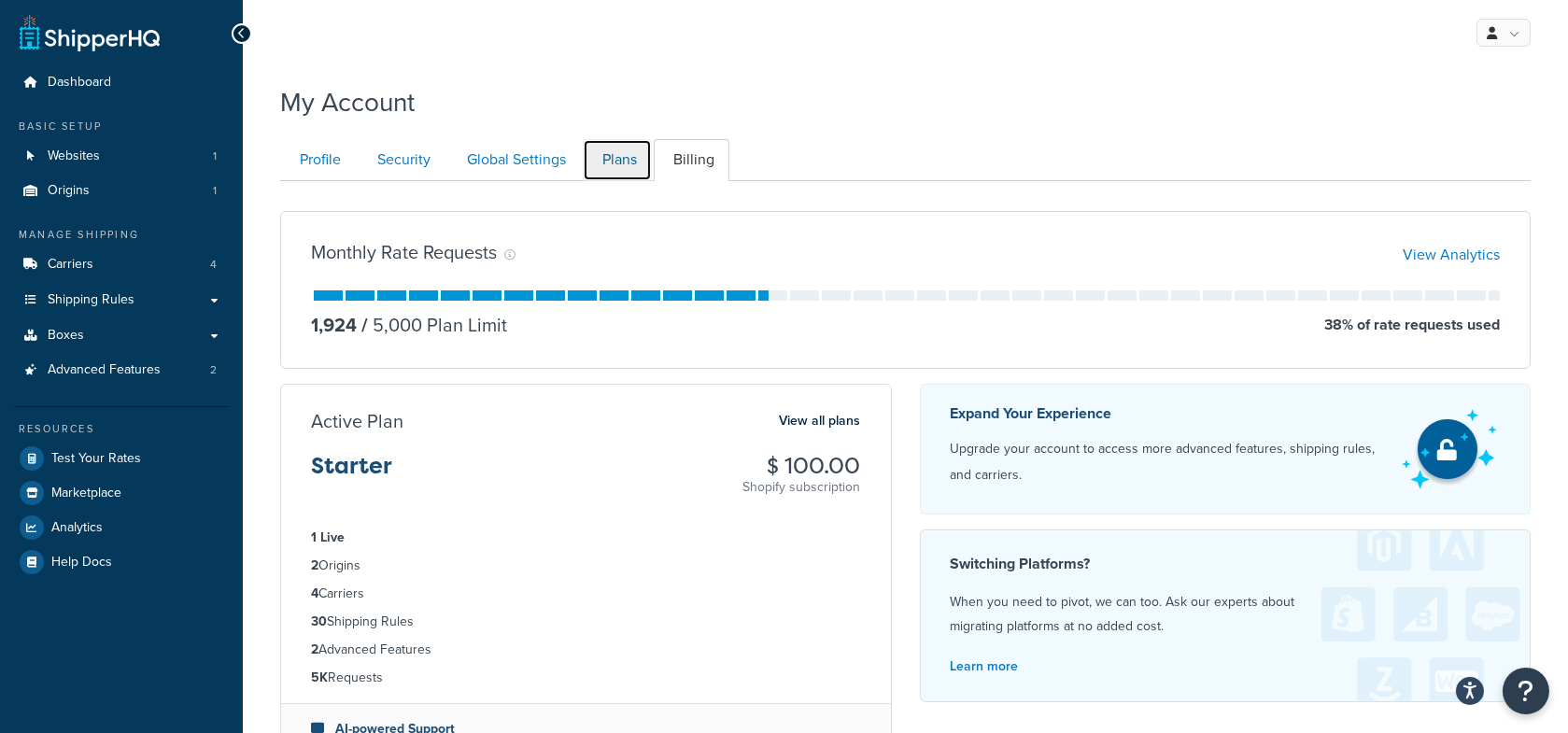
click at [612, 158] on link "Plans" at bounding box center [617, 160] width 69 height 42
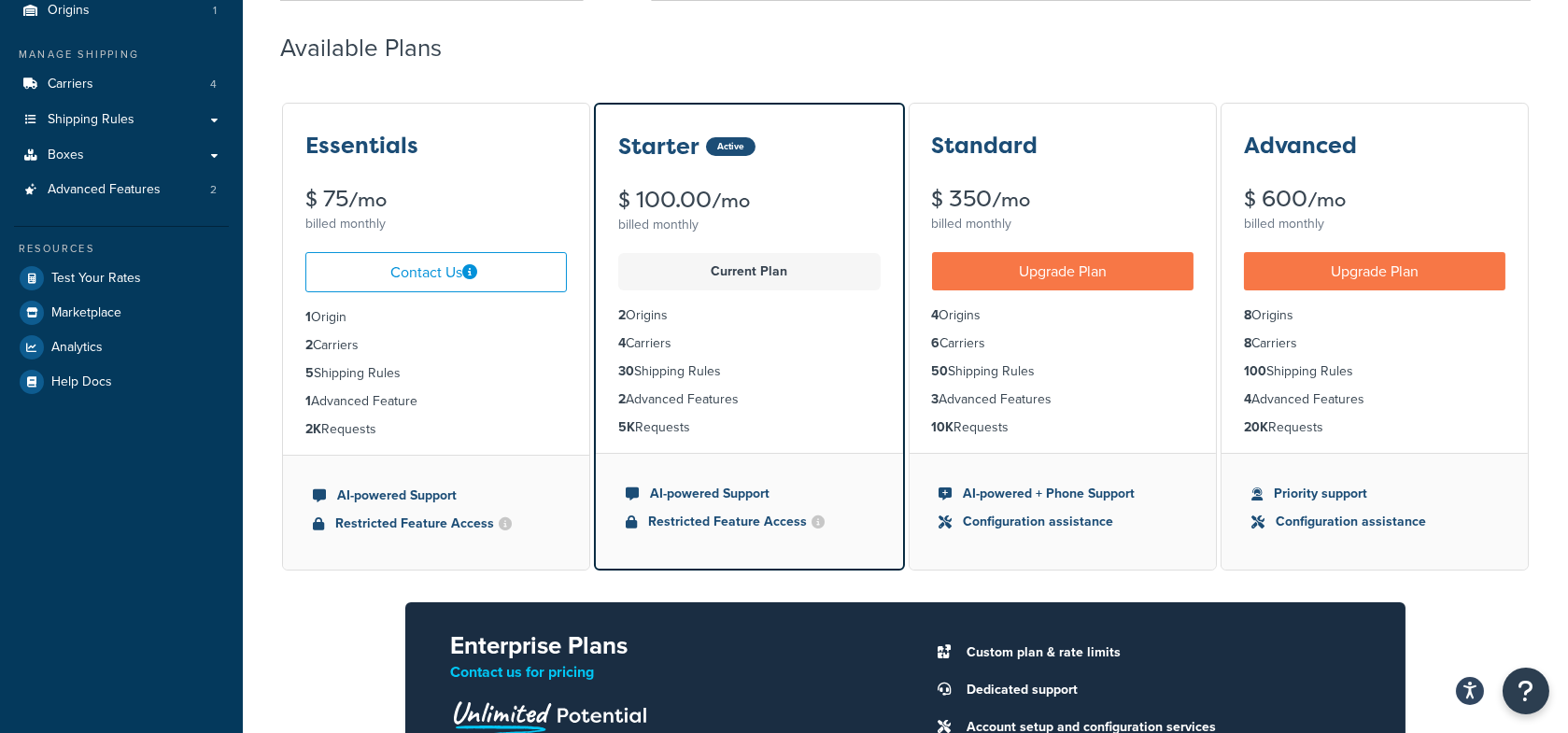
drag, startPoint x: 707, startPoint y: 428, endPoint x: 1008, endPoint y: 430, distance: 301.0
click at [1008, 430] on div "Essentials $ 75 /mo billed monthly Contact Us 1 Origin 2 Carriers 5 Shipping Ru…" at bounding box center [905, 505] width 1251 height 809
click at [1026, 432] on li "10K Requests" at bounding box center [1063, 428] width 262 height 21
drag, startPoint x: 1023, startPoint y: 430, endPoint x: 919, endPoint y: 432, distance: 104.0
click at [919, 432] on ul "4 Origins 6 Carriers 50 Shipping Rules 3 Advanced Features 10K Requests" at bounding box center [1062, 371] width 306 height 163
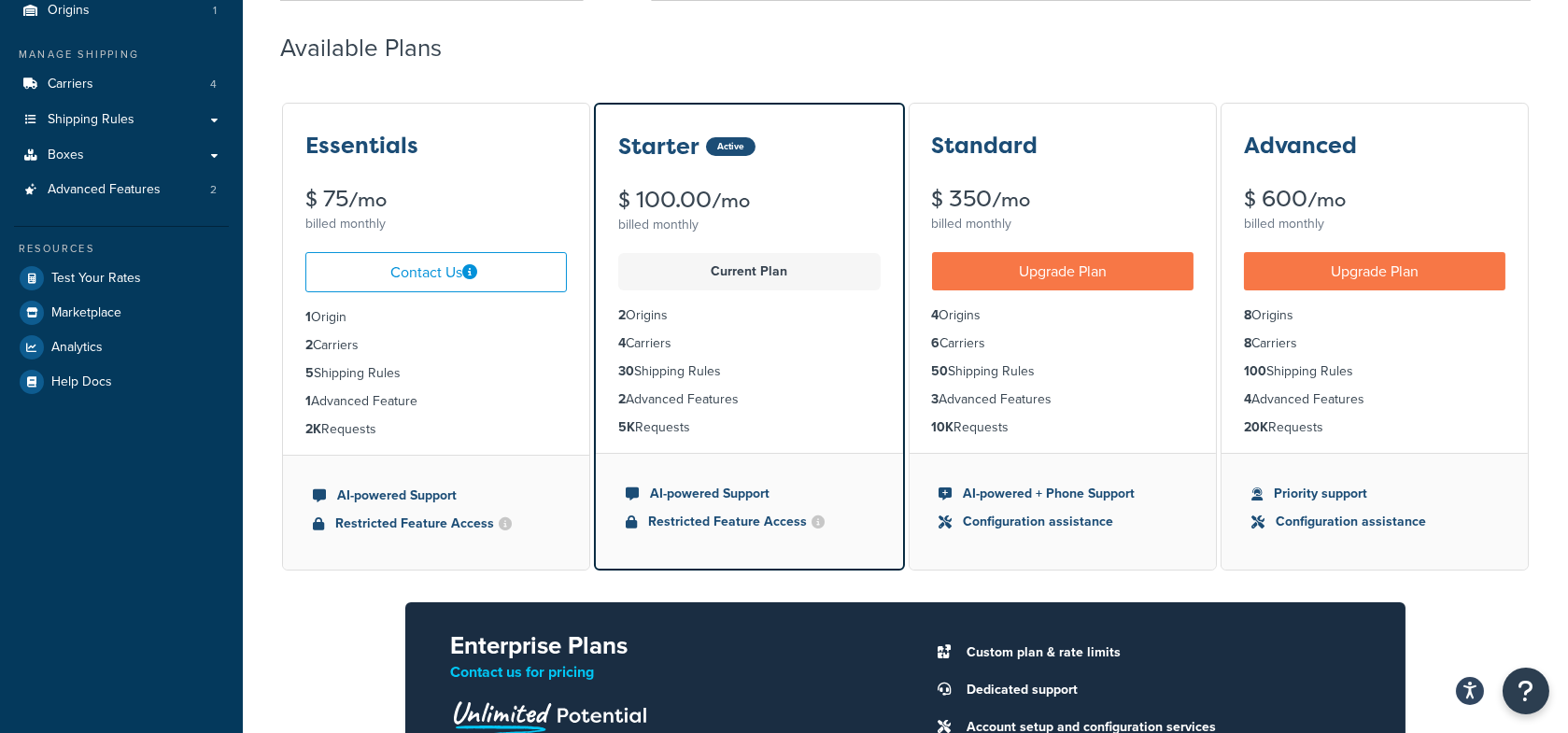
drag, startPoint x: 1528, startPoint y: 49, endPoint x: 1475, endPoint y: 53, distance: 53.2
click at [1528, 49] on div "Available Plans" at bounding box center [905, 43] width 1251 height 56
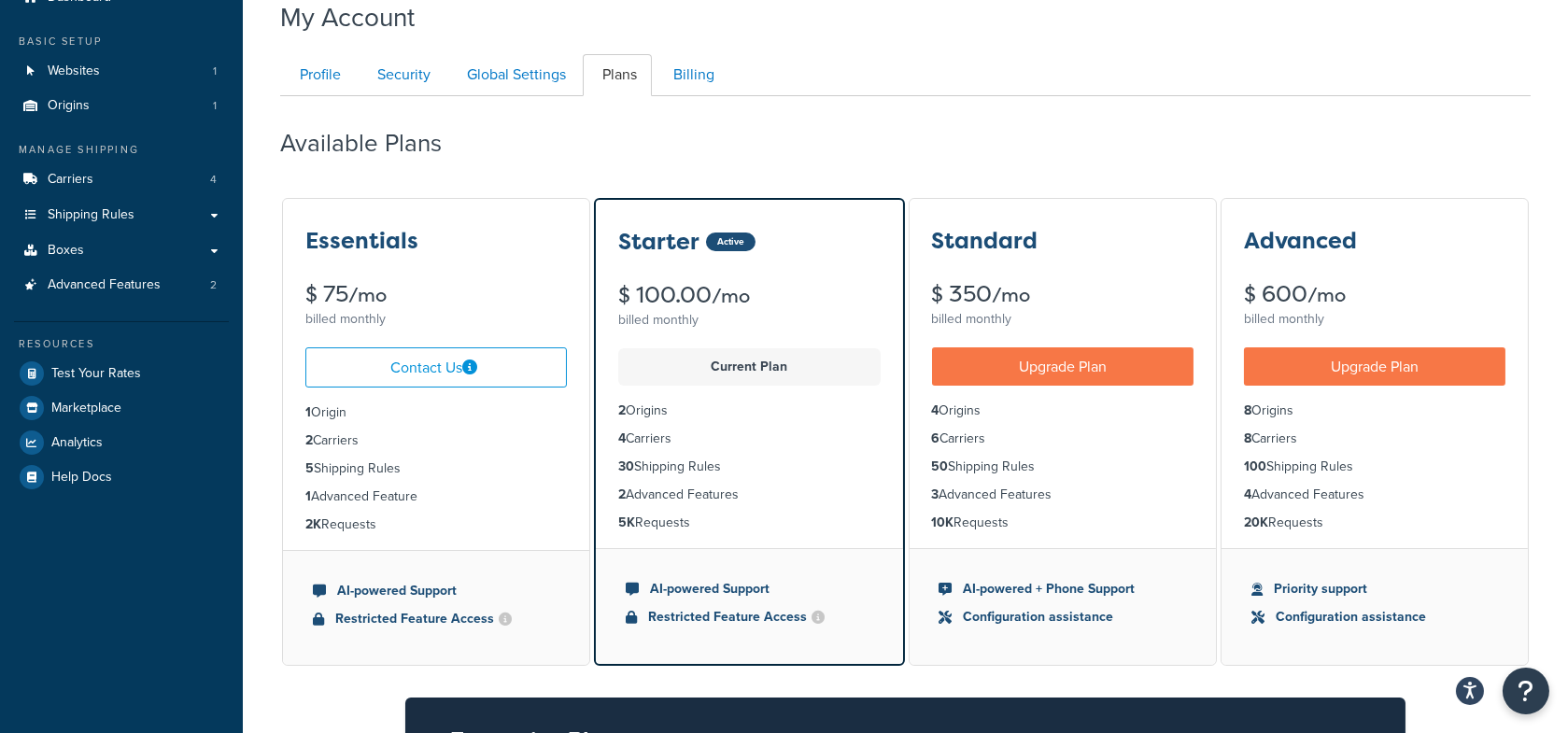
scroll to position [0, 0]
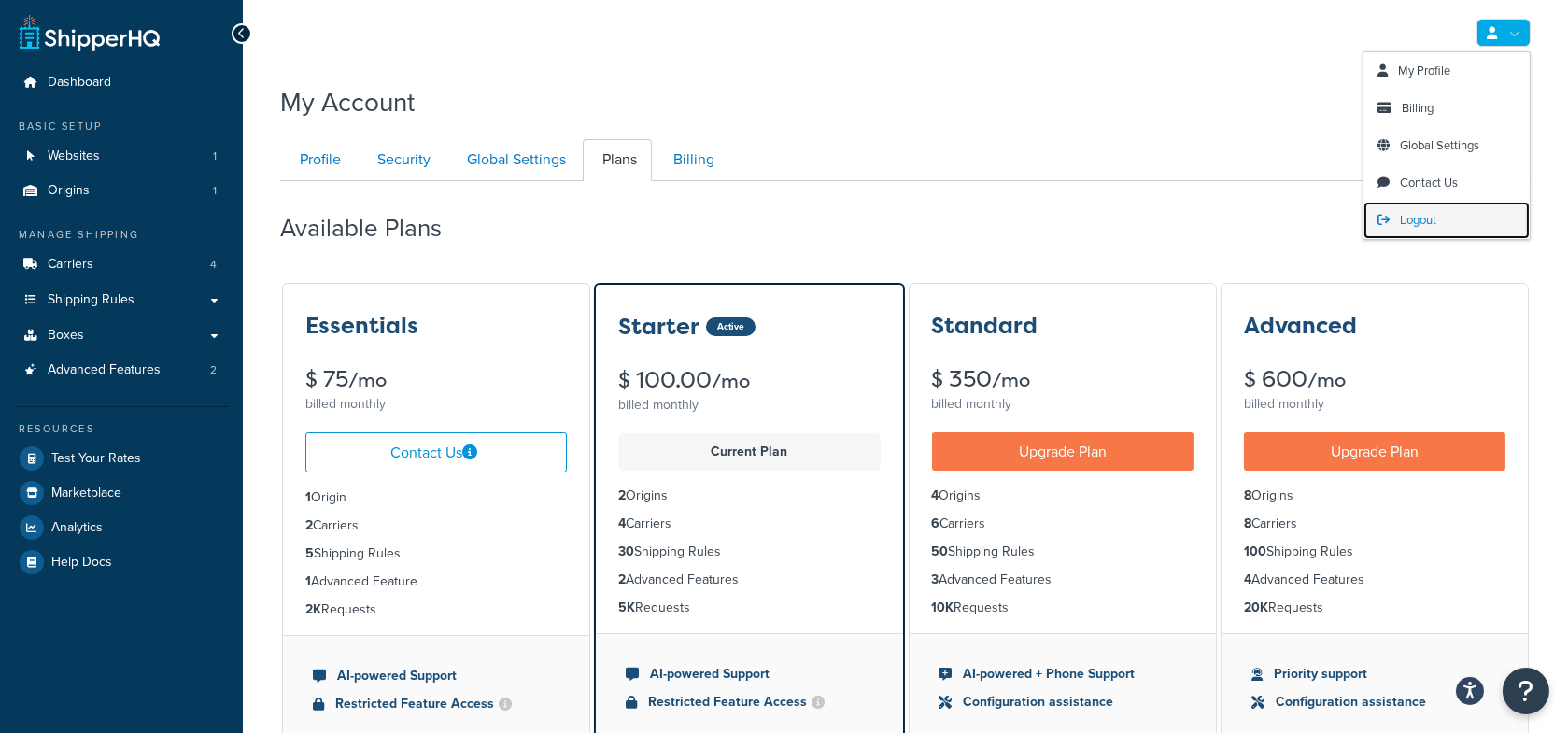
click at [1434, 214] on span "Logout" at bounding box center [1417, 220] width 37 height 18
